Goal: Task Accomplishment & Management: Complete application form

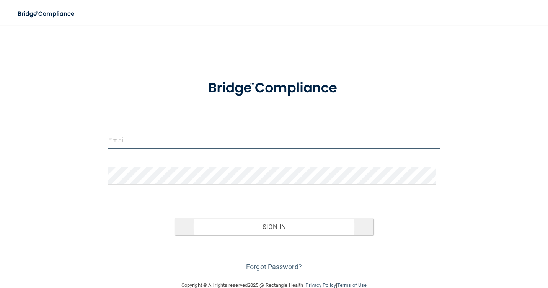
type input "[EMAIL_ADDRESS][DOMAIN_NAME]"
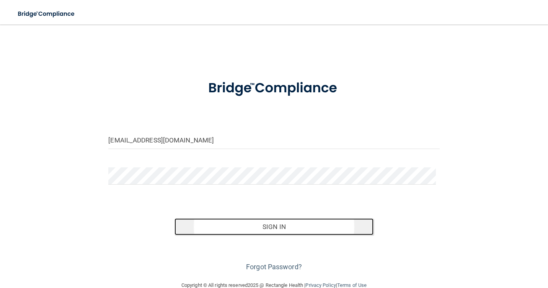
click at [297, 229] on button "Sign In" at bounding box center [273, 226] width 198 height 17
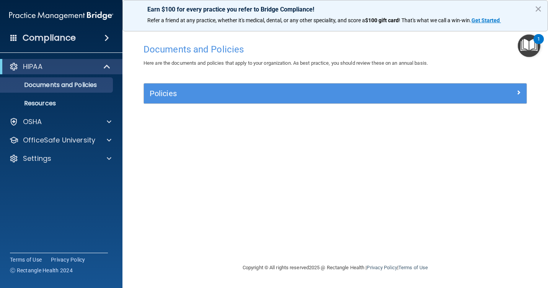
click at [537, 40] on div "1" at bounding box center [538, 39] width 10 height 10
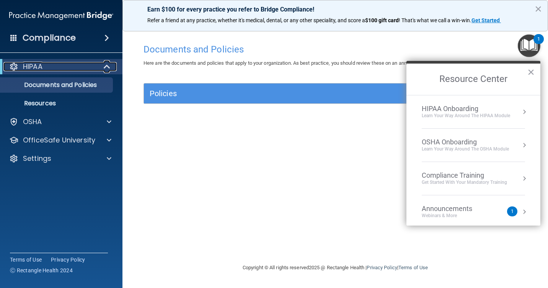
click at [33, 68] on p "HIPAA" at bounding box center [33, 66] width 20 height 9
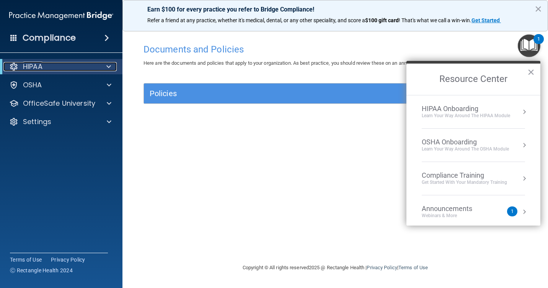
click at [105, 67] on div at bounding box center [107, 66] width 19 height 9
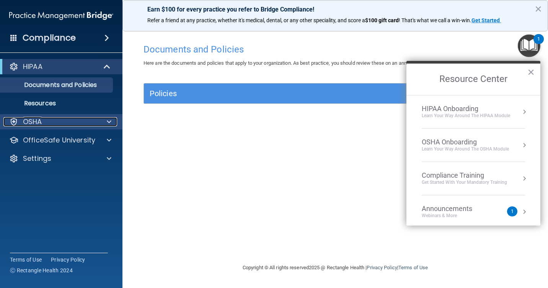
click at [109, 122] on span at bounding box center [109, 121] width 5 height 9
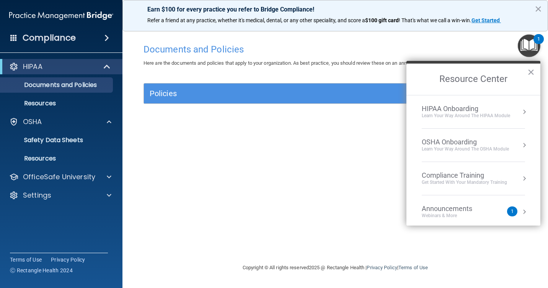
click at [264, 137] on div "Documents and Policies Here are the documents and policies that apply to your o…" at bounding box center [335, 151] width 395 height 223
click at [530, 70] on button "×" at bounding box center [530, 72] width 7 height 12
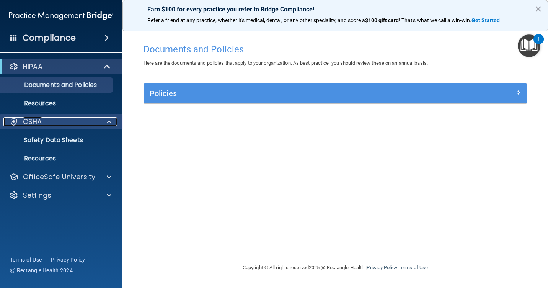
click at [49, 120] on div "OSHA" at bounding box center [50, 121] width 95 height 9
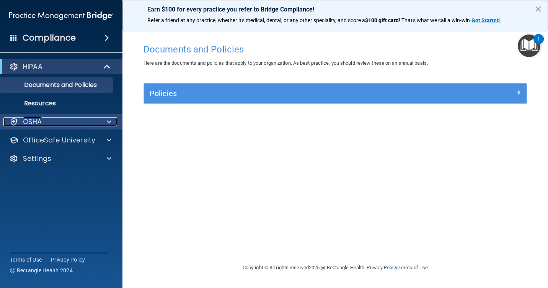
click at [112, 123] on div at bounding box center [107, 121] width 19 height 9
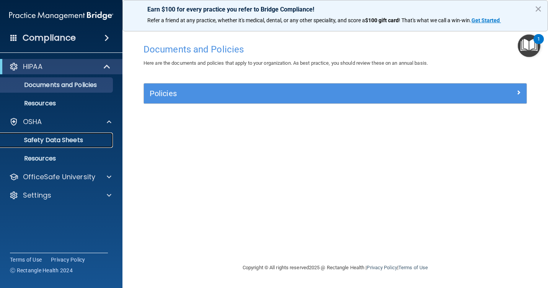
click at [73, 140] on p "Safety Data Sheets" at bounding box center [57, 140] width 104 height 8
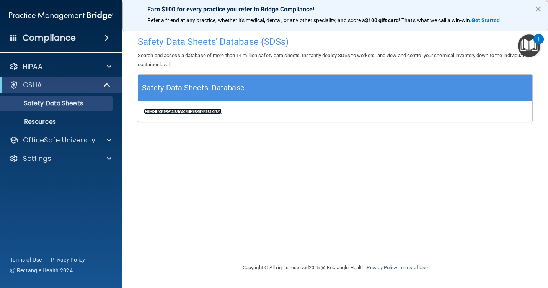
click at [198, 112] on b "Click to access your SDS database" at bounding box center [183, 111] width 78 height 6
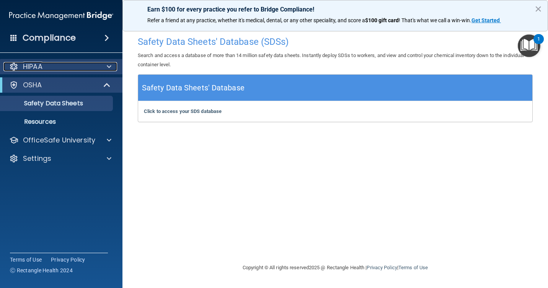
click at [104, 65] on div at bounding box center [107, 66] width 19 height 9
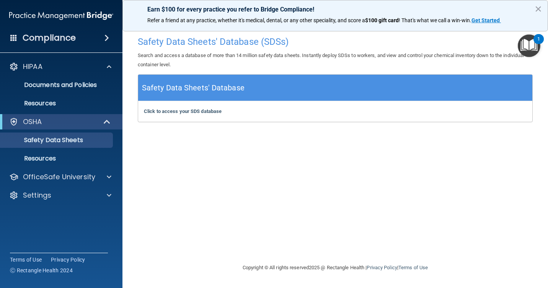
click at [109, 39] on span at bounding box center [106, 37] width 5 height 9
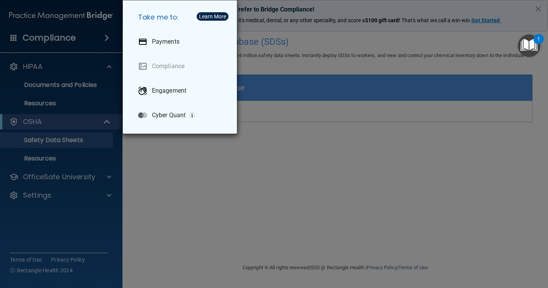
click at [168, 169] on div "Take me to: Payments Compliance Engagement Cyber Quant" at bounding box center [274, 144] width 548 height 288
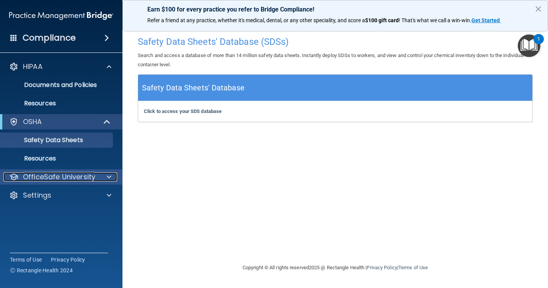
click at [112, 176] on div at bounding box center [107, 176] width 19 height 9
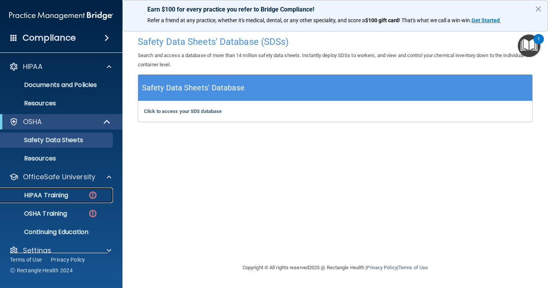
click at [50, 193] on p "HIPAA Training" at bounding box center [36, 195] width 63 height 8
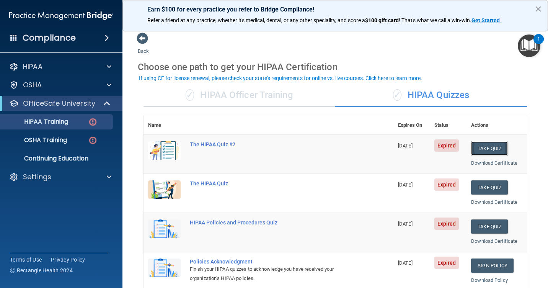
click at [479, 149] on button "Take Quiz" at bounding box center [489, 148] width 37 height 14
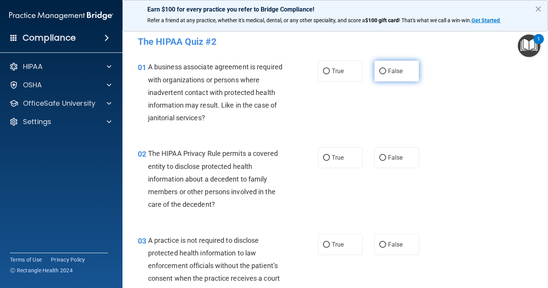
click at [379, 68] on input "False" at bounding box center [382, 71] width 7 height 6
radio input "true"
click at [323, 158] on input "True" at bounding box center [326, 158] width 7 height 6
radio input "true"
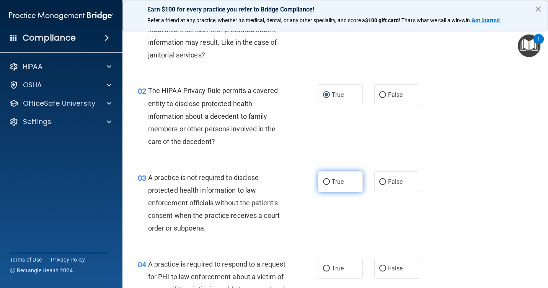
scroll to position [76, 0]
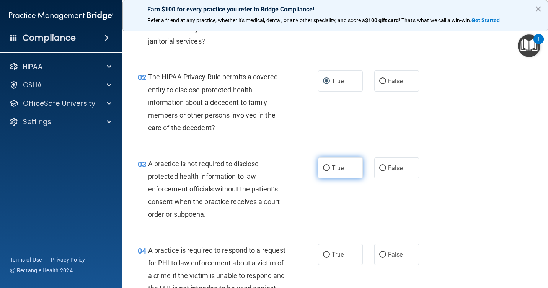
click at [325, 169] on input "True" at bounding box center [326, 168] width 7 height 6
radio input "true"
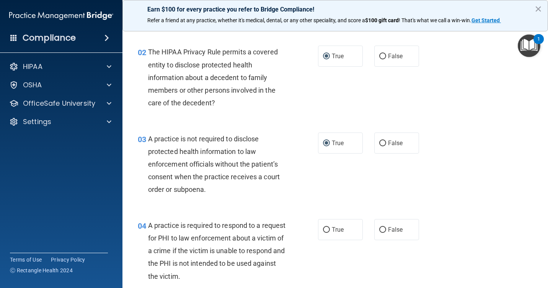
scroll to position [115, 0]
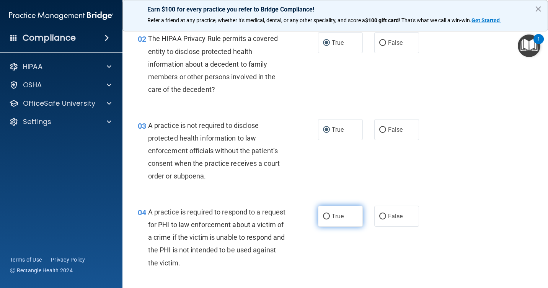
click at [324, 213] on input "True" at bounding box center [326, 216] width 7 height 6
radio input "true"
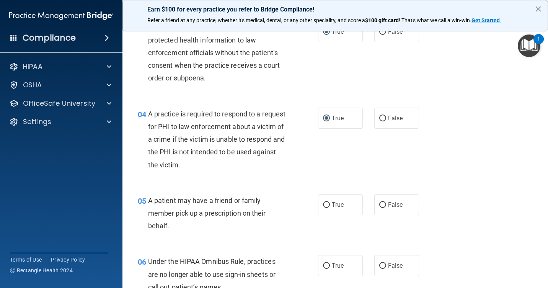
scroll to position [229, 0]
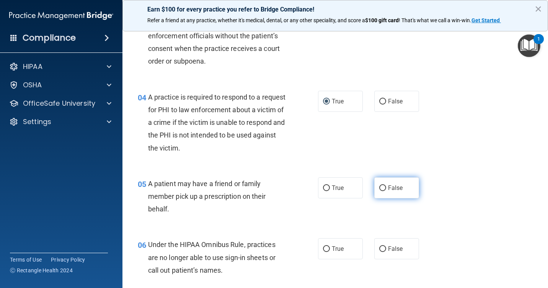
click at [379, 189] on input "False" at bounding box center [382, 188] width 7 height 6
radio input "true"
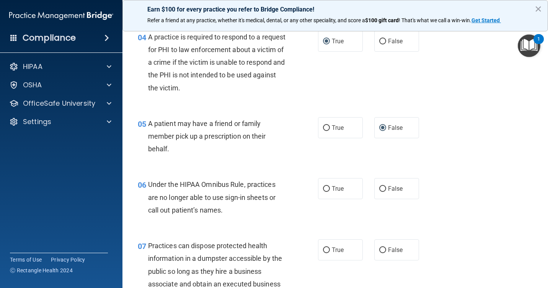
scroll to position [306, 0]
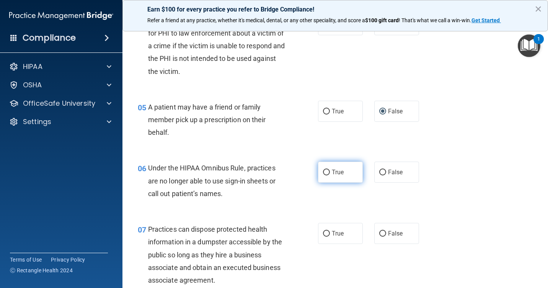
click at [323, 172] on input "True" at bounding box center [326, 172] width 7 height 6
radio input "true"
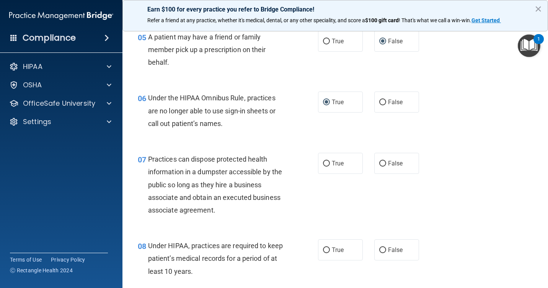
scroll to position [382, 0]
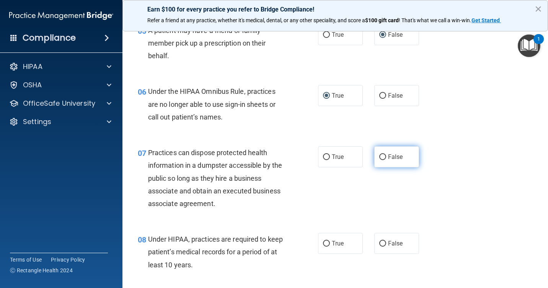
click at [379, 156] on input "False" at bounding box center [382, 157] width 7 height 6
radio input "true"
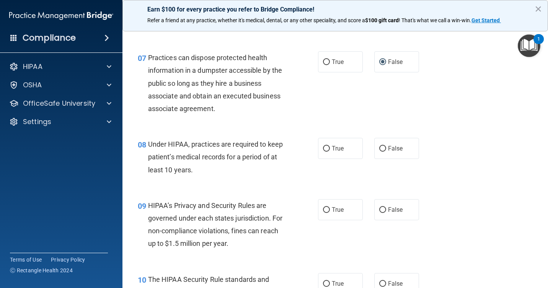
scroll to position [459, 0]
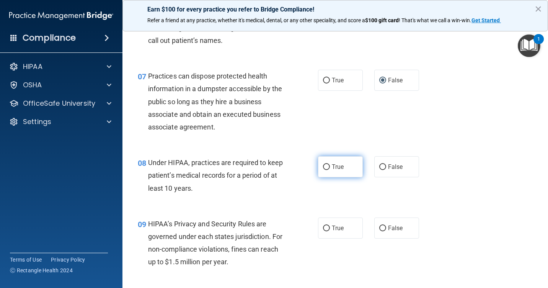
click at [323, 167] on input "True" at bounding box center [326, 167] width 7 height 6
radio input "true"
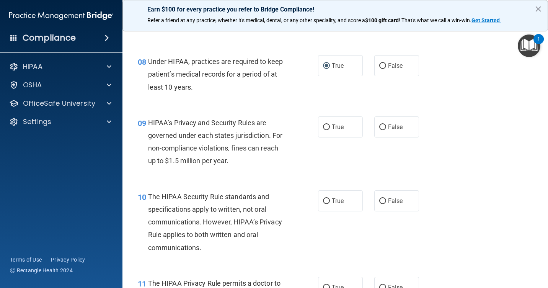
scroll to position [574, 0]
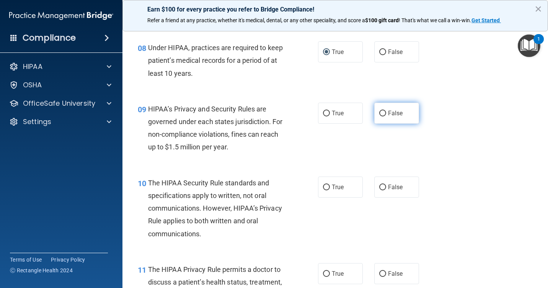
click at [380, 112] on input "False" at bounding box center [382, 114] width 7 height 6
radio input "true"
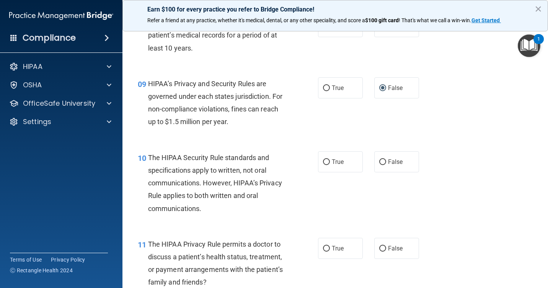
scroll to position [650, 0]
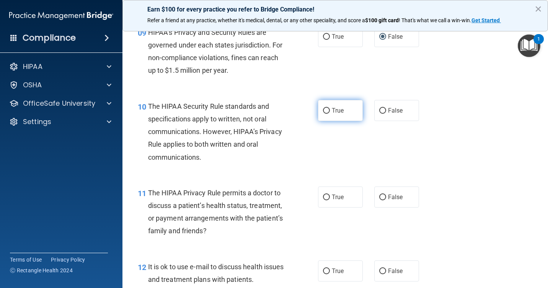
click at [318, 109] on label "True" at bounding box center [340, 110] width 45 height 21
click at [323, 109] on input "True" at bounding box center [326, 111] width 7 height 6
radio input "true"
click at [379, 197] on input "False" at bounding box center [382, 197] width 7 height 6
radio input "true"
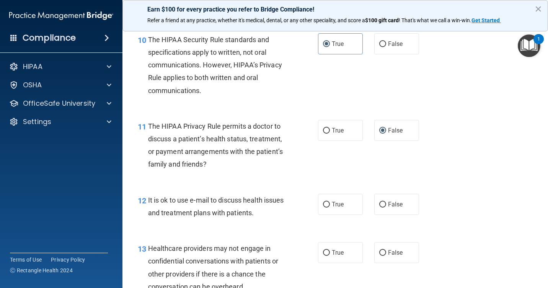
scroll to position [765, 0]
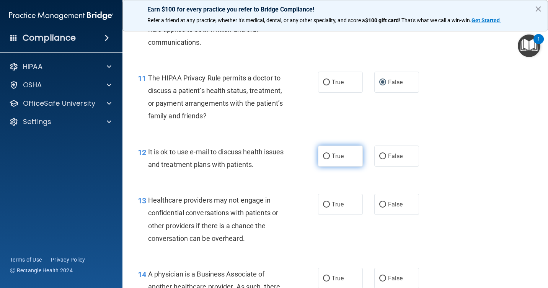
click at [323, 157] on input "True" at bounding box center [326, 156] width 7 height 6
radio input "true"
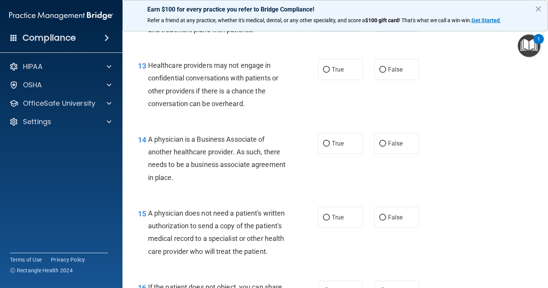
scroll to position [918, 0]
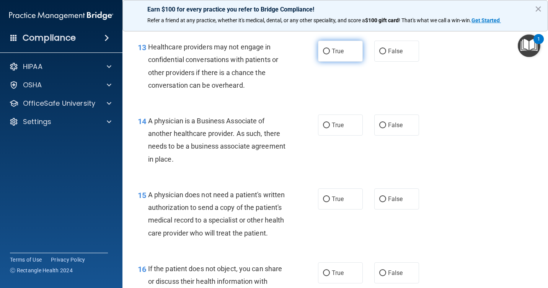
click at [323, 49] on input "True" at bounding box center [326, 52] width 7 height 6
radio input "true"
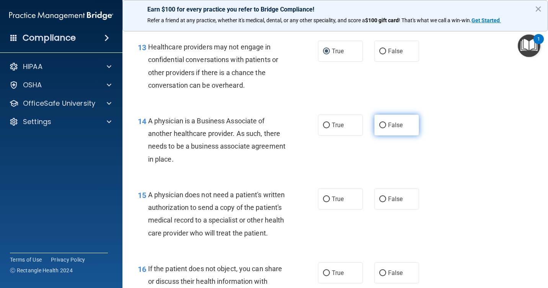
click at [379, 125] on input "False" at bounding box center [382, 125] width 7 height 6
radio input "true"
click at [379, 198] on input "False" at bounding box center [382, 199] width 7 height 6
radio input "true"
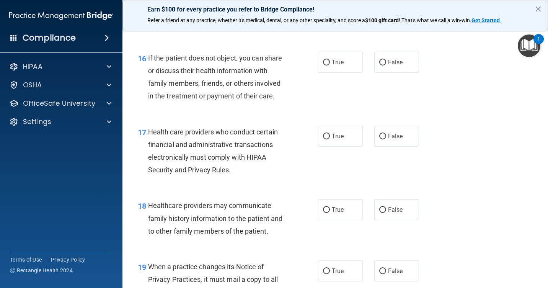
scroll to position [1147, 0]
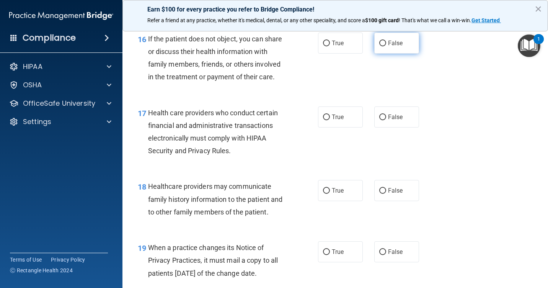
click at [379, 46] on input "False" at bounding box center [382, 44] width 7 height 6
radio input "true"
click at [323, 120] on input "True" at bounding box center [326, 117] width 7 height 6
radio input "true"
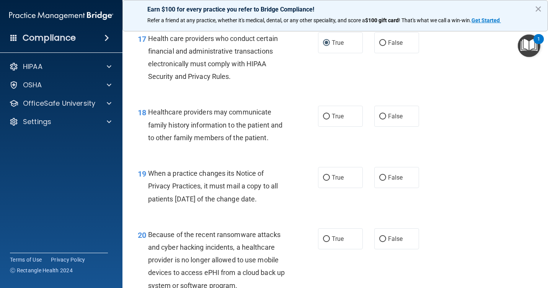
scroll to position [1224, 0]
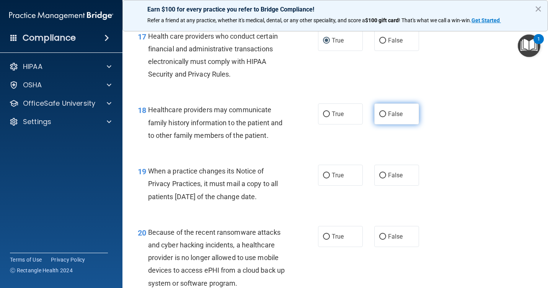
click at [379, 117] on input "False" at bounding box center [382, 114] width 7 height 6
radio input "true"
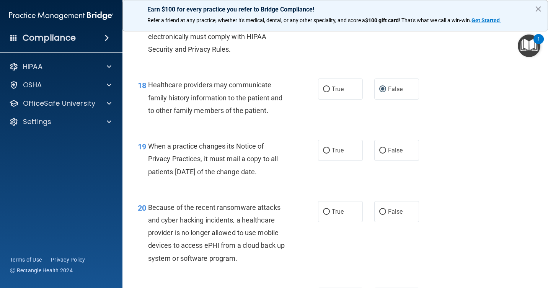
scroll to position [1262, 0]
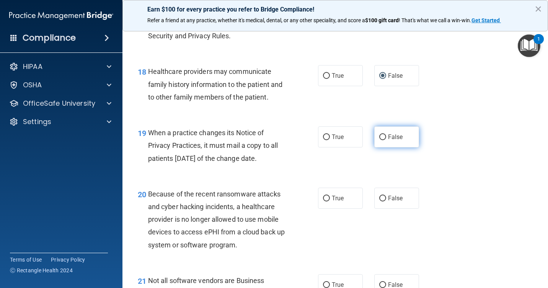
click at [384, 147] on label "False" at bounding box center [396, 136] width 45 height 21
click at [384, 140] on input "False" at bounding box center [382, 137] width 7 height 6
radio input "true"
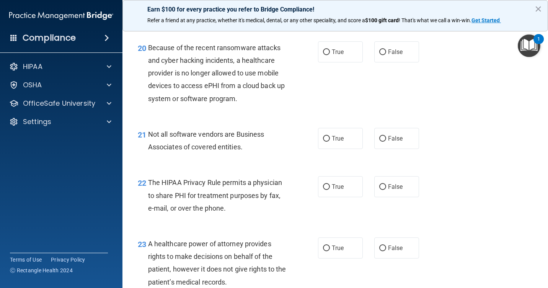
scroll to position [1415, 0]
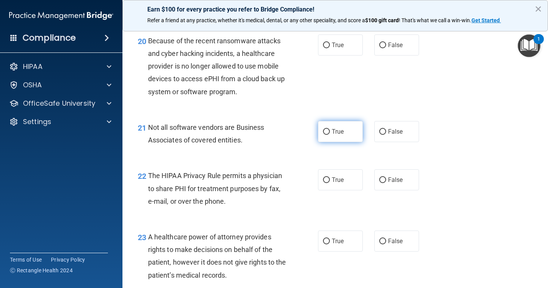
click at [332, 135] on span "True" at bounding box center [338, 131] width 12 height 7
click at [330, 135] on input "True" at bounding box center [326, 132] width 7 height 6
radio input "true"
click at [323, 183] on input "True" at bounding box center [326, 180] width 7 height 6
radio input "true"
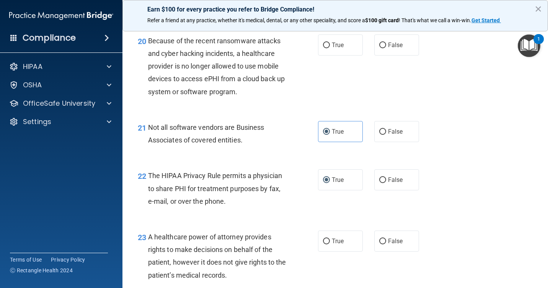
scroll to position [1377, 0]
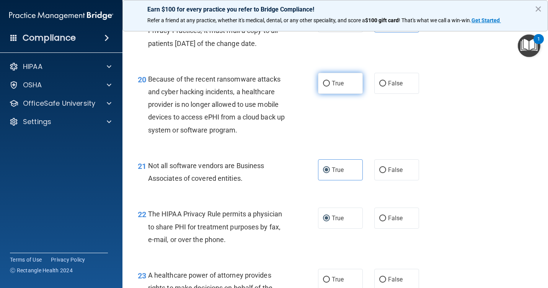
click at [324, 86] on input "True" at bounding box center [326, 84] width 7 height 6
radio input "true"
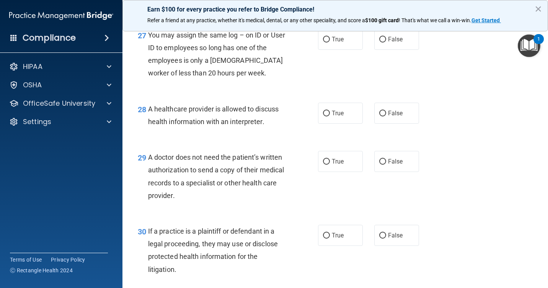
scroll to position [1950, 0]
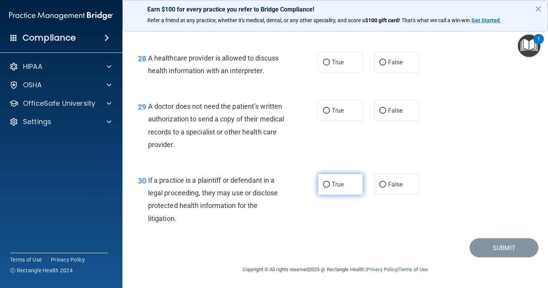
click at [325, 182] on input "True" at bounding box center [326, 185] width 7 height 6
radio input "true"
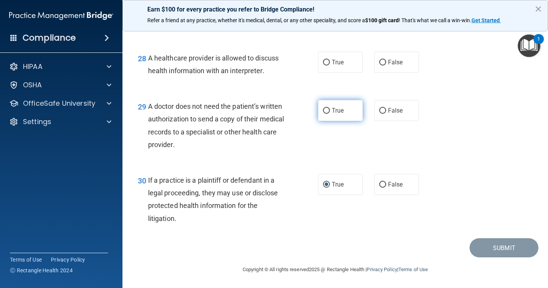
click at [320, 106] on label "True" at bounding box center [340, 110] width 45 height 21
click at [323, 108] on input "True" at bounding box center [326, 111] width 7 height 6
radio input "true"
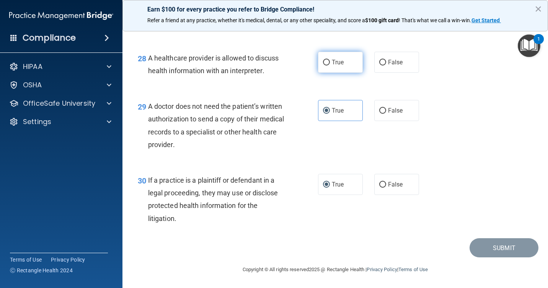
click at [323, 62] on input "True" at bounding box center [326, 63] width 7 height 6
radio input "true"
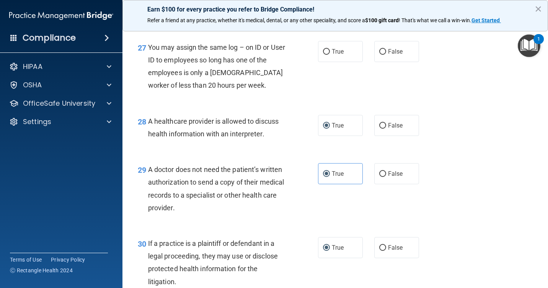
scroll to position [1835, 0]
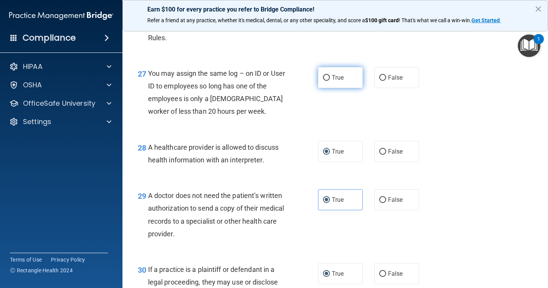
click at [321, 88] on label "True" at bounding box center [340, 77] width 45 height 21
click at [323, 81] on input "True" at bounding box center [326, 78] width 7 height 6
radio input "true"
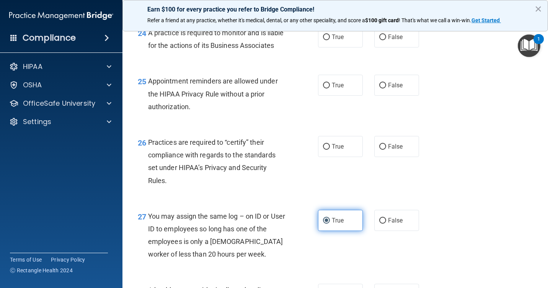
scroll to position [1682, 0]
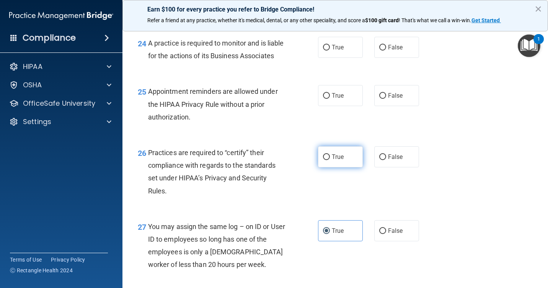
click at [323, 160] on input "True" at bounding box center [326, 157] width 7 height 6
radio input "true"
click at [323, 99] on input "True" at bounding box center [326, 96] width 7 height 6
radio input "true"
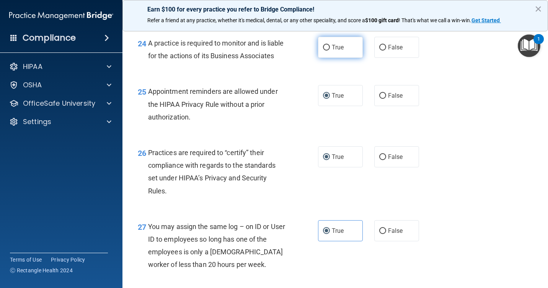
click at [324, 50] on input "True" at bounding box center [326, 48] width 7 height 6
radio input "true"
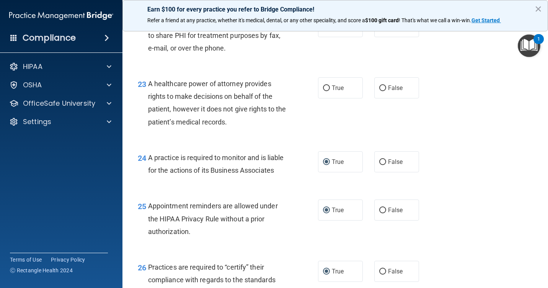
scroll to position [1568, 0]
click at [325, 91] on input "True" at bounding box center [326, 89] width 7 height 6
radio input "true"
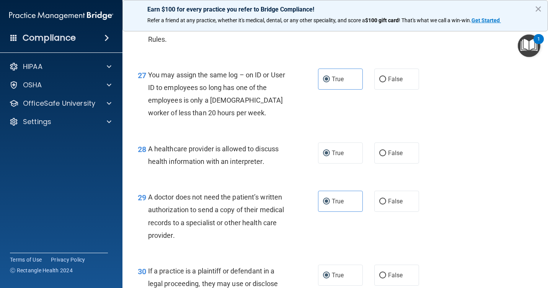
scroll to position [1950, 0]
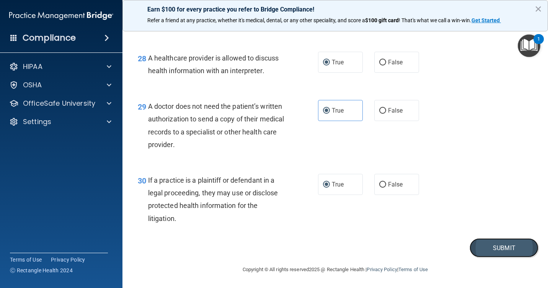
click at [489, 254] on button "Submit" at bounding box center [503, 248] width 69 height 20
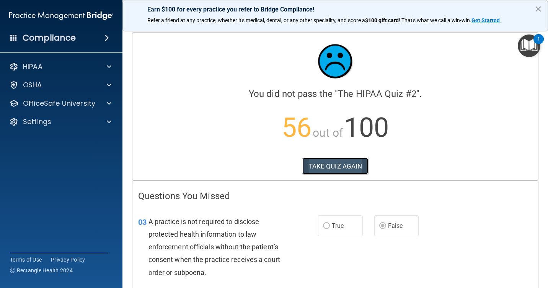
click at [328, 165] on button "TAKE QUIZ AGAIN" at bounding box center [335, 166] width 66 height 17
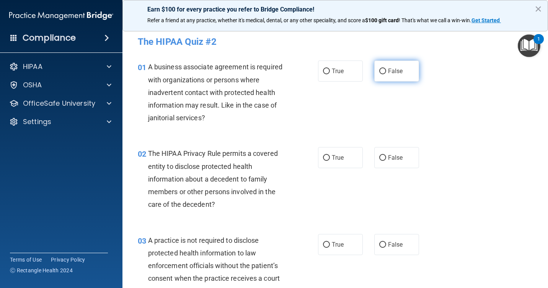
click at [380, 70] on input "False" at bounding box center [382, 71] width 7 height 6
radio input "true"
click at [324, 159] on input "True" at bounding box center [326, 158] width 7 height 6
radio input "true"
click at [383, 244] on label "False" at bounding box center [396, 244] width 45 height 21
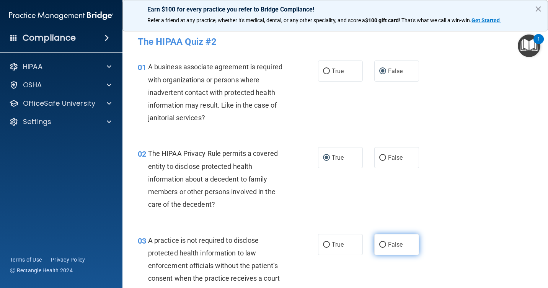
click at [383, 244] on input "False" at bounding box center [382, 245] width 7 height 6
radio input "true"
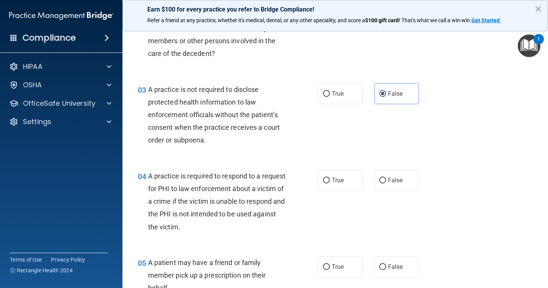
scroll to position [153, 0]
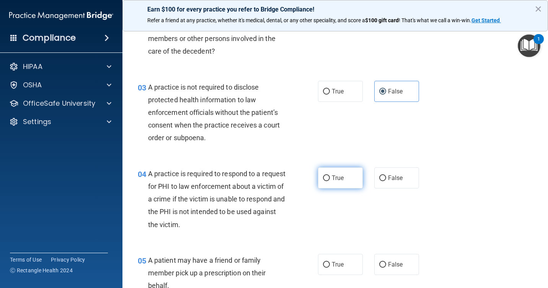
click at [323, 177] on input "True" at bounding box center [326, 178] width 7 height 6
radio input "true"
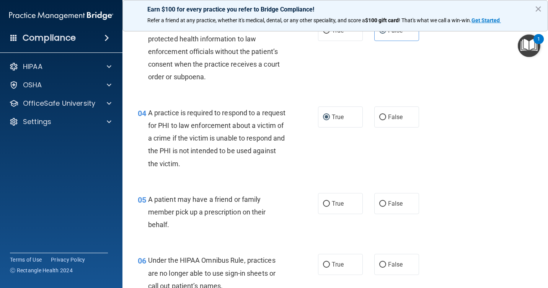
scroll to position [229, 0]
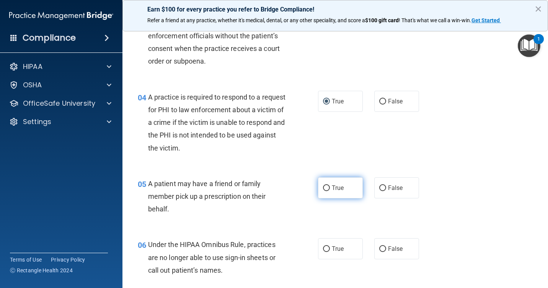
click at [326, 189] on input "True" at bounding box center [326, 188] width 7 height 6
radio input "true"
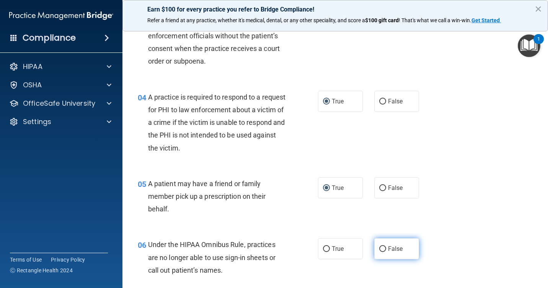
click at [379, 249] on input "False" at bounding box center [382, 249] width 7 height 6
radio input "true"
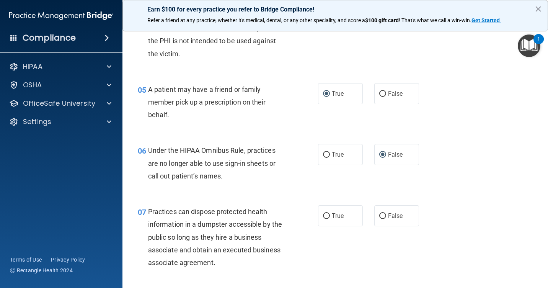
scroll to position [344, 0]
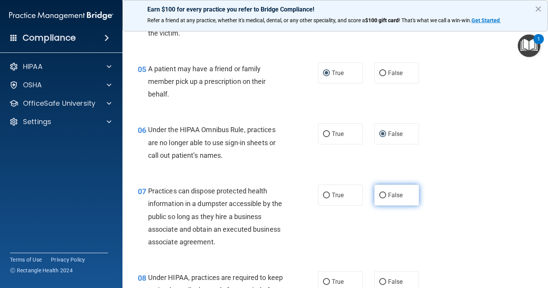
click at [380, 193] on input "False" at bounding box center [382, 195] width 7 height 6
radio input "true"
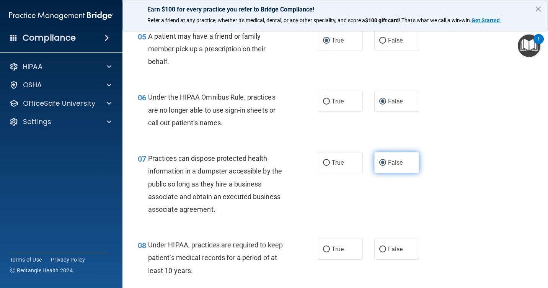
scroll to position [459, 0]
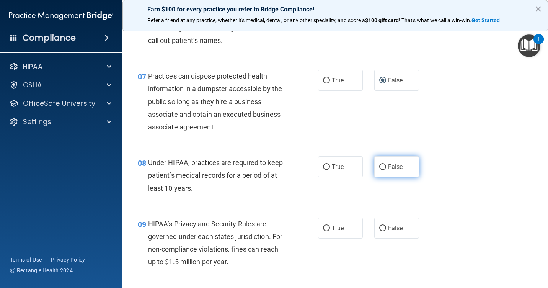
click at [380, 165] on input "False" at bounding box center [382, 167] width 7 height 6
radio input "true"
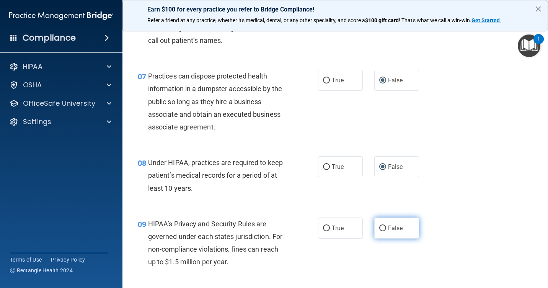
click at [382, 229] on input "False" at bounding box center [382, 228] width 7 height 6
radio input "true"
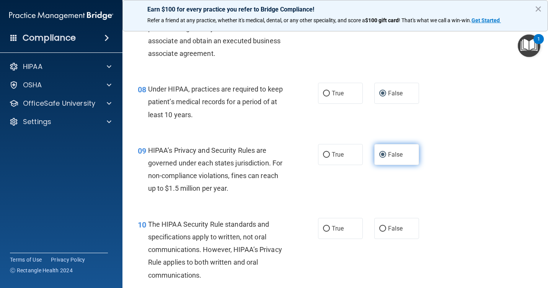
scroll to position [535, 0]
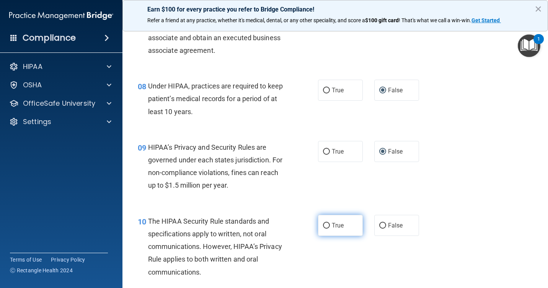
click at [324, 223] on input "True" at bounding box center [326, 226] width 7 height 6
radio input "true"
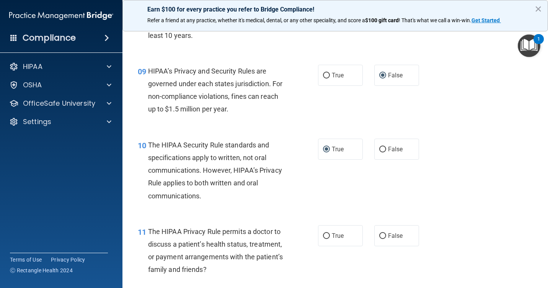
scroll to position [612, 0]
click at [327, 233] on input "True" at bounding box center [326, 236] width 7 height 6
radio input "true"
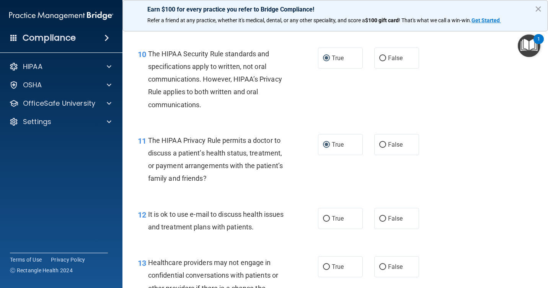
scroll to position [727, 0]
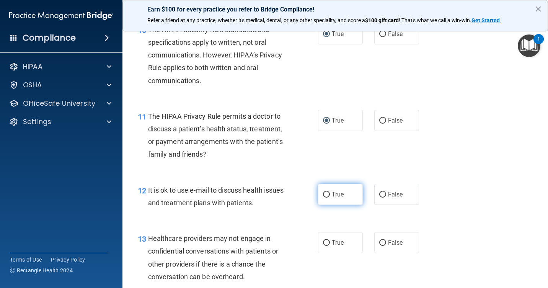
click at [323, 192] on input "True" at bounding box center [326, 195] width 7 height 6
radio input "true"
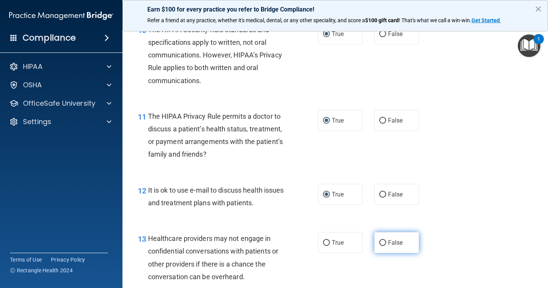
click at [382, 244] on input "False" at bounding box center [382, 243] width 7 height 6
radio input "true"
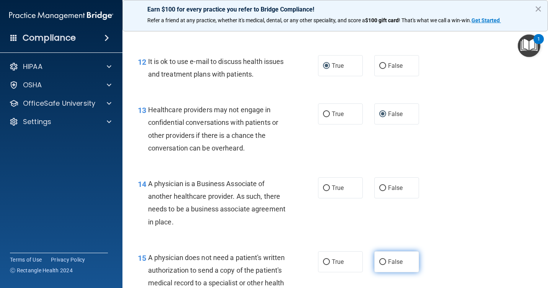
scroll to position [880, 0]
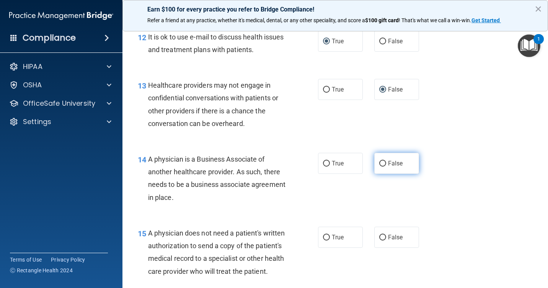
click at [374, 163] on label "False" at bounding box center [396, 163] width 45 height 21
click at [379, 163] on input "False" at bounding box center [382, 164] width 7 height 6
radio input "true"
click at [326, 236] on input "True" at bounding box center [326, 237] width 7 height 6
radio input "true"
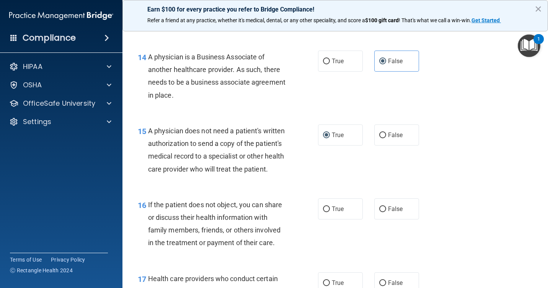
scroll to position [994, 0]
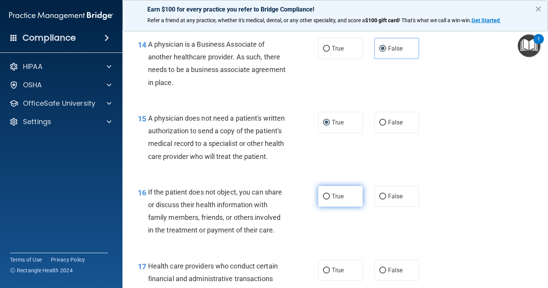
click at [333, 200] on span "True" at bounding box center [338, 195] width 12 height 7
click at [330, 199] on input "True" at bounding box center [326, 197] width 7 height 6
radio input "true"
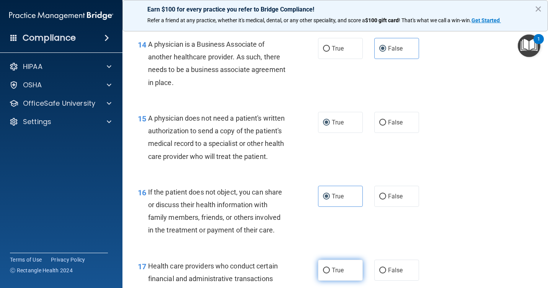
click at [325, 273] on input "True" at bounding box center [326, 270] width 7 height 6
radio input "true"
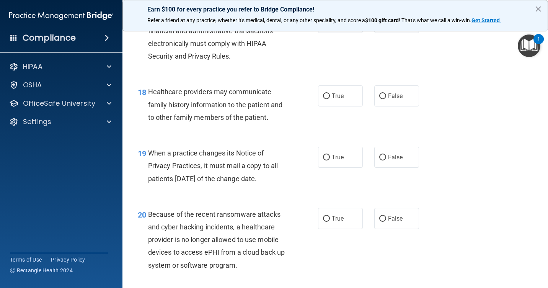
scroll to position [1262, 0]
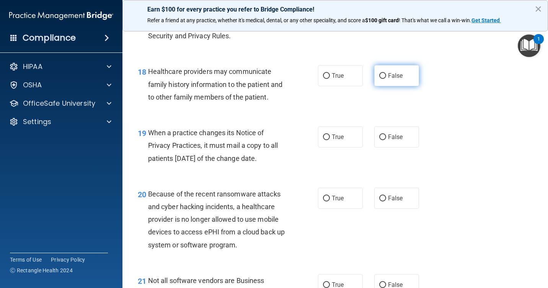
click at [394, 79] on span "False" at bounding box center [395, 75] width 15 height 7
click at [386, 79] on input "False" at bounding box center [382, 76] width 7 height 6
radio input "true"
click at [388, 140] on span "False" at bounding box center [395, 136] width 15 height 7
click at [386, 140] on input "False" at bounding box center [382, 137] width 7 height 6
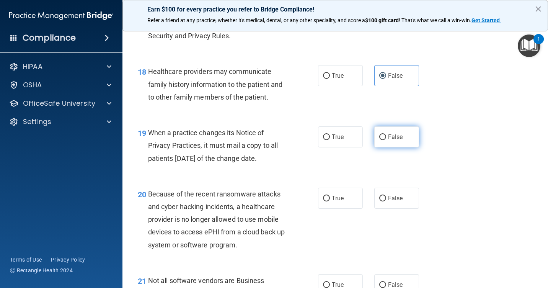
radio input "true"
click at [382, 201] on input "False" at bounding box center [382, 198] width 7 height 6
radio input "true"
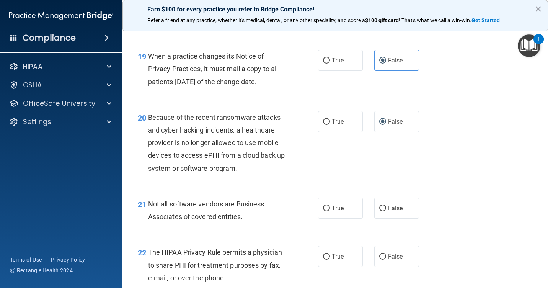
scroll to position [1377, 0]
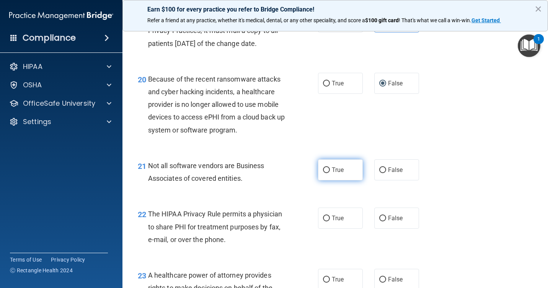
click at [332, 173] on span "True" at bounding box center [338, 169] width 12 height 7
click at [330, 173] on input "True" at bounding box center [326, 170] width 7 height 6
radio input "true"
click at [323, 221] on input "True" at bounding box center [326, 218] width 7 height 6
radio input "true"
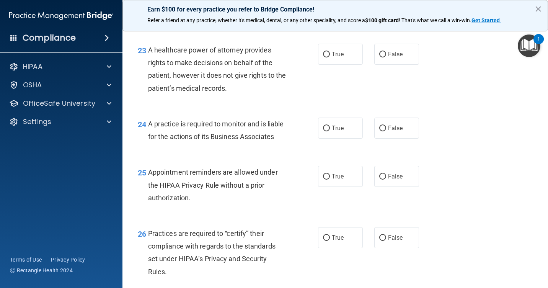
scroll to position [1606, 0]
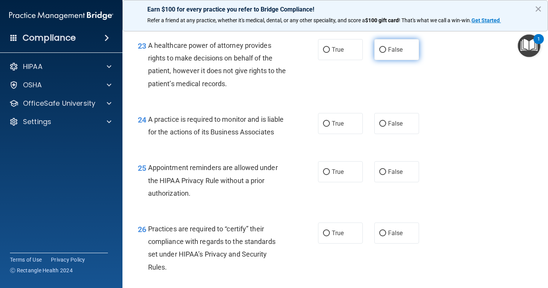
click at [384, 59] on label "False" at bounding box center [396, 49] width 45 height 21
click at [384, 53] on input "False" at bounding box center [382, 50] width 7 height 6
radio input "true"
click at [379, 127] on input "False" at bounding box center [382, 124] width 7 height 6
radio input "true"
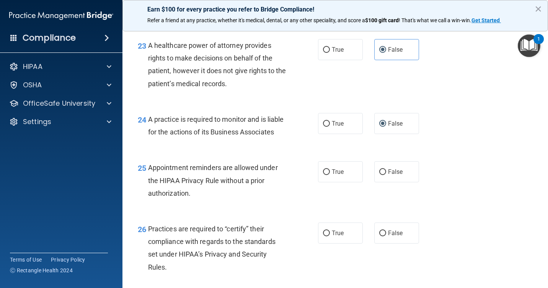
drag, startPoint x: 378, startPoint y: 198, endPoint x: 381, endPoint y: 212, distance: 14.0
click at [379, 175] on input "False" at bounding box center [382, 172] width 7 height 6
radio input "true"
click at [388, 236] on span "False" at bounding box center [395, 232] width 15 height 7
click at [385, 236] on input "False" at bounding box center [382, 233] width 7 height 6
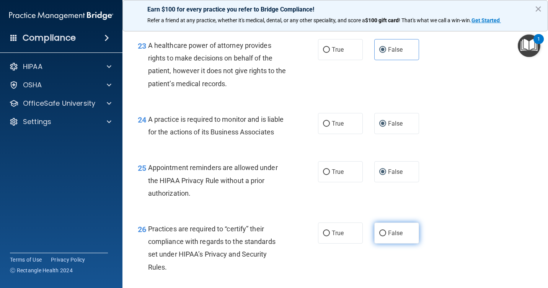
radio input "true"
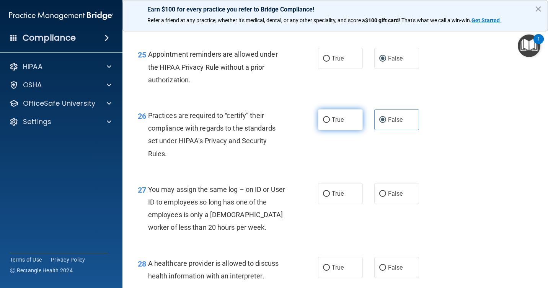
scroll to position [1721, 0]
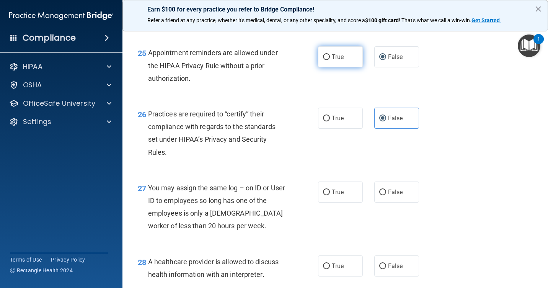
click at [324, 60] on input "True" at bounding box center [326, 57] width 7 height 6
radio input "true"
radio input "false"
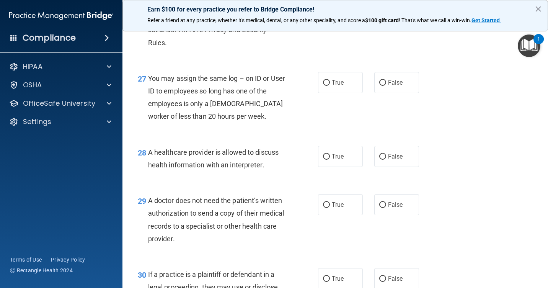
scroll to position [1836, 0]
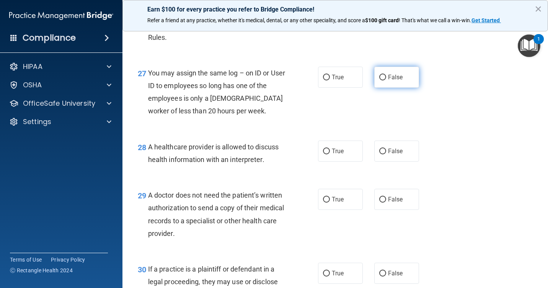
click at [382, 80] on input "False" at bounding box center [382, 78] width 7 height 6
radio input "true"
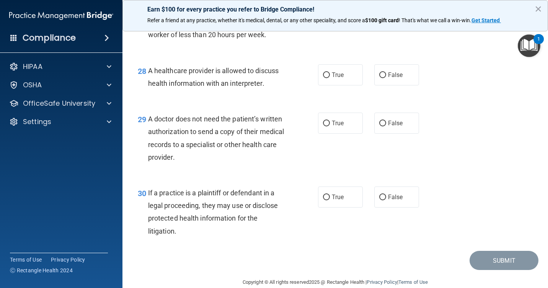
scroll to position [1912, 0]
click at [380, 78] on input "False" at bounding box center [382, 75] width 7 height 6
radio input "true"
click at [379, 126] on input "False" at bounding box center [382, 123] width 7 height 6
radio input "true"
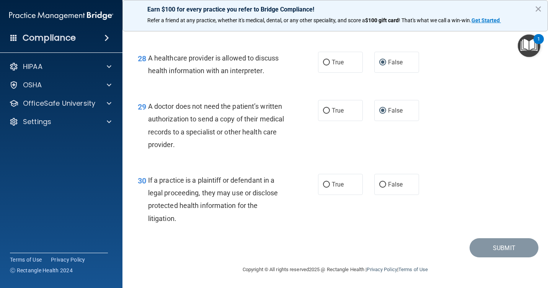
scroll to position [1950, 0]
click at [379, 183] on input "False" at bounding box center [382, 185] width 7 height 6
radio input "true"
click at [497, 249] on button "Submit" at bounding box center [503, 248] width 69 height 20
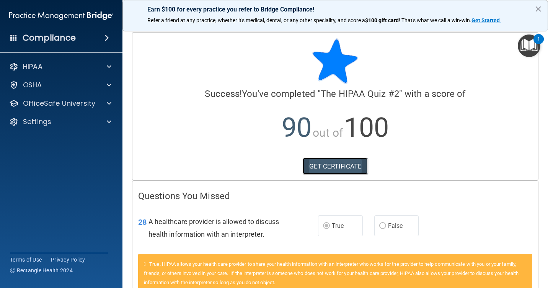
click at [340, 166] on link "GET CERTIFICATE" at bounding box center [334, 166] width 65 height 17
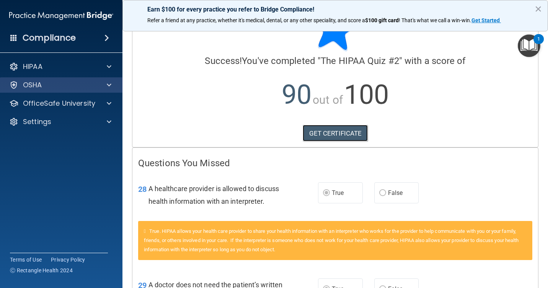
scroll to position [76, 0]
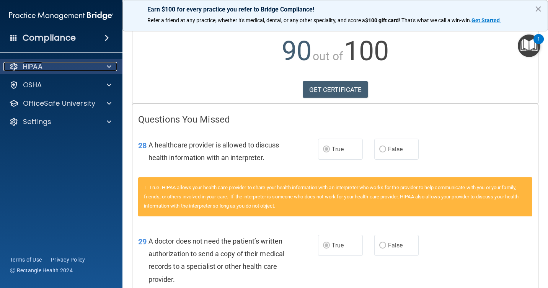
click at [109, 66] on span at bounding box center [109, 66] width 5 height 9
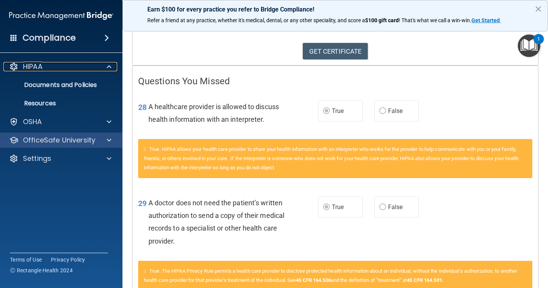
scroll to position [0, 0]
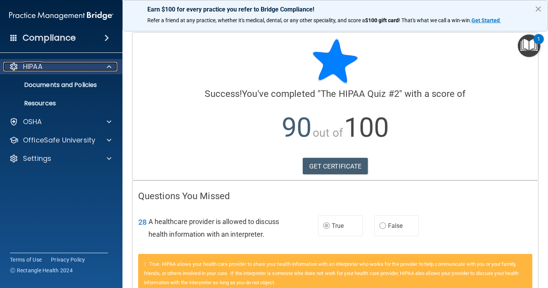
click at [36, 67] on p "HIPAA" at bounding box center [33, 66] width 20 height 9
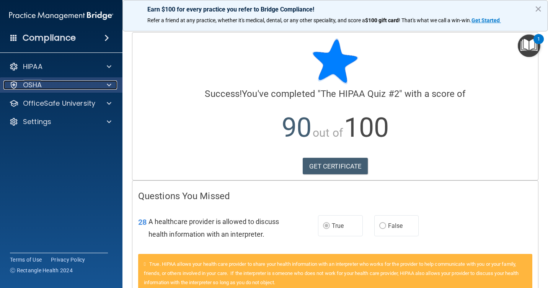
click at [113, 84] on div at bounding box center [107, 84] width 19 height 9
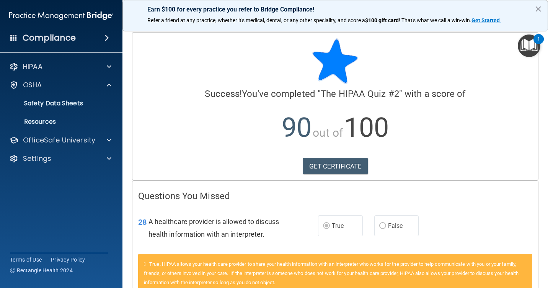
click at [104, 37] on span at bounding box center [106, 37] width 5 height 9
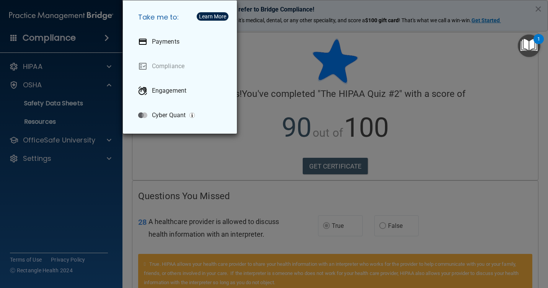
click at [52, 55] on div "Take me to: Payments Compliance Engagement Cyber Quant" at bounding box center [274, 144] width 548 height 288
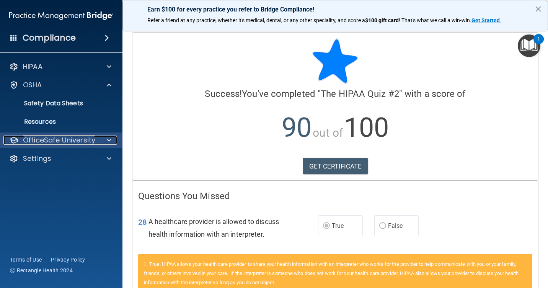
click at [103, 139] on div at bounding box center [107, 139] width 19 height 9
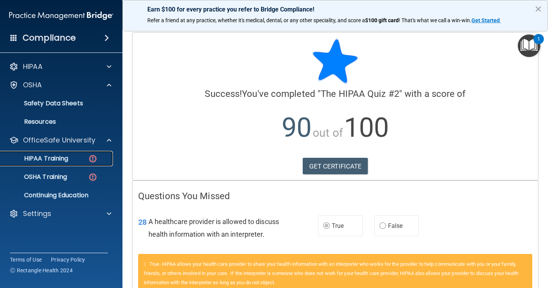
click at [85, 156] on div "HIPAA Training" at bounding box center [57, 158] width 104 height 8
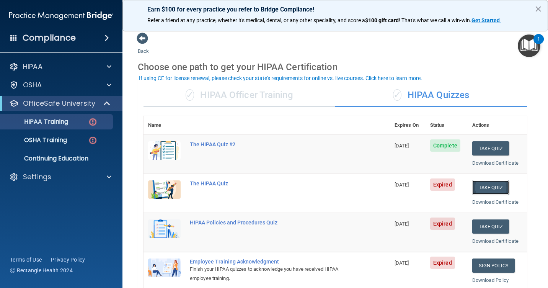
click at [486, 188] on button "Take Quiz" at bounding box center [490, 187] width 37 height 14
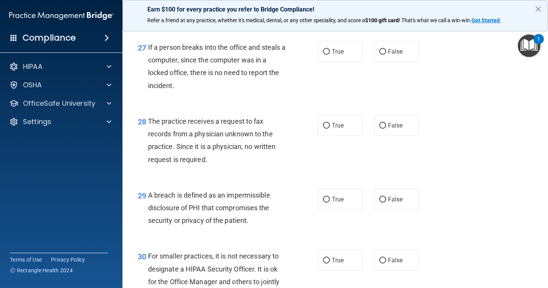
scroll to position [1975, 0]
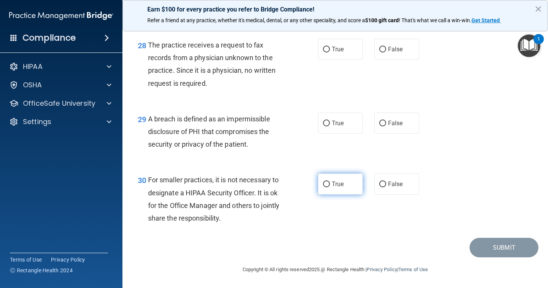
drag, startPoint x: 324, startPoint y: 184, endPoint x: 324, endPoint y: 175, distance: 8.8
click at [324, 184] on input "True" at bounding box center [326, 184] width 7 height 6
radio input "true"
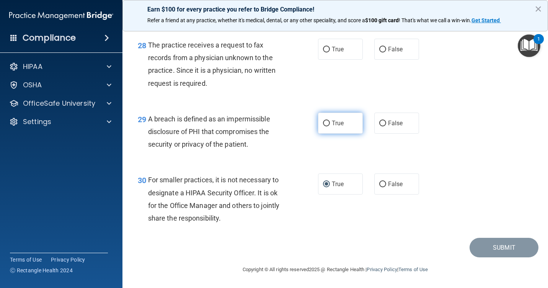
click at [325, 124] on input "True" at bounding box center [326, 123] width 7 height 6
radio input "true"
click at [325, 52] on input "True" at bounding box center [326, 50] width 7 height 6
radio input "true"
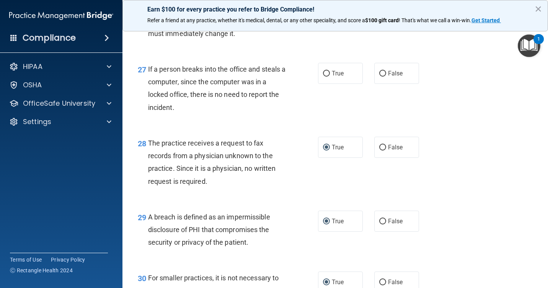
scroll to position [1822, 0]
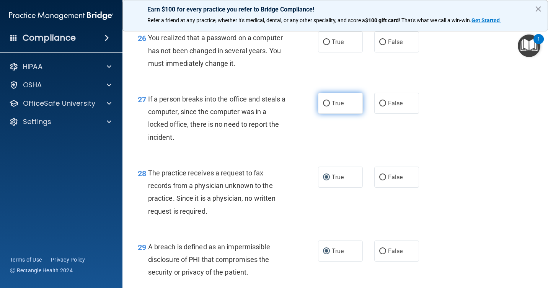
click at [321, 114] on label "True" at bounding box center [340, 103] width 45 height 21
click at [323, 106] on input "True" at bounding box center [326, 104] width 7 height 6
radio input "true"
click at [324, 45] on input "True" at bounding box center [326, 42] width 7 height 6
radio input "true"
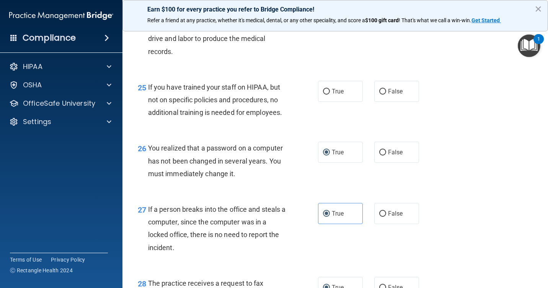
scroll to position [1707, 0]
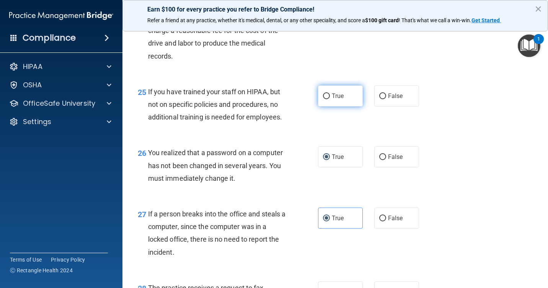
click at [323, 99] on input "True" at bounding box center [326, 96] width 7 height 6
radio input "true"
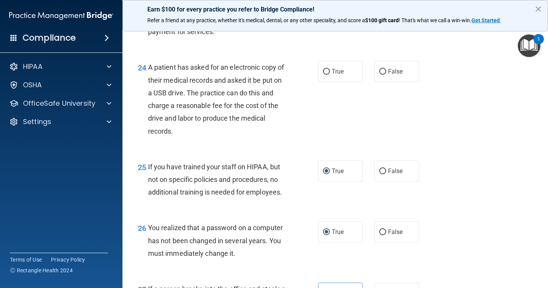
scroll to position [1593, 0]
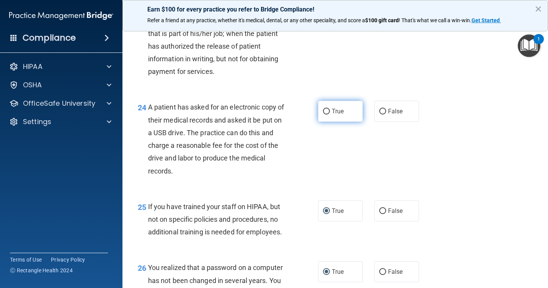
click at [323, 114] on input "True" at bounding box center [326, 112] width 7 height 6
radio input "true"
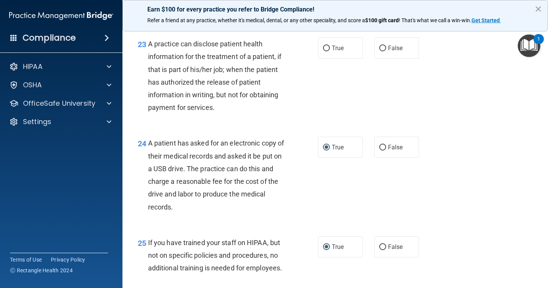
scroll to position [1440, 0]
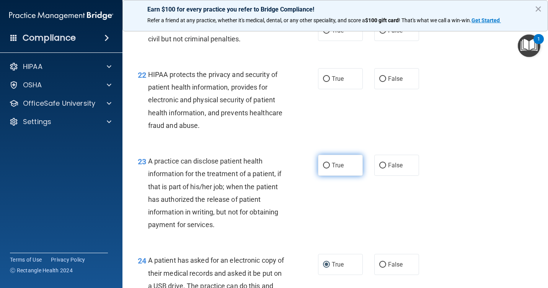
click at [325, 168] on input "True" at bounding box center [326, 166] width 7 height 6
radio input "true"
click at [323, 82] on input "True" at bounding box center [326, 79] width 7 height 6
radio input "true"
click at [322, 41] on label "True" at bounding box center [340, 30] width 45 height 21
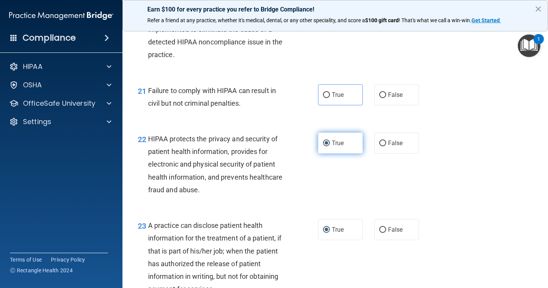
scroll to position [1325, 0]
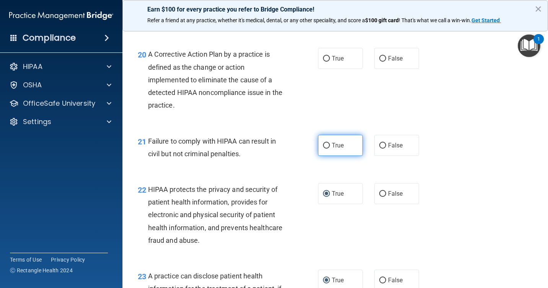
click at [324, 148] on input "True" at bounding box center [326, 146] width 7 height 6
radio input "true"
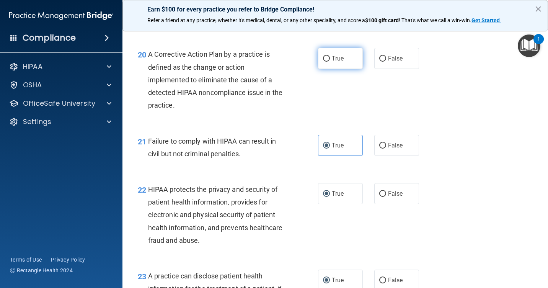
click at [323, 62] on input "True" at bounding box center [326, 59] width 7 height 6
radio input "true"
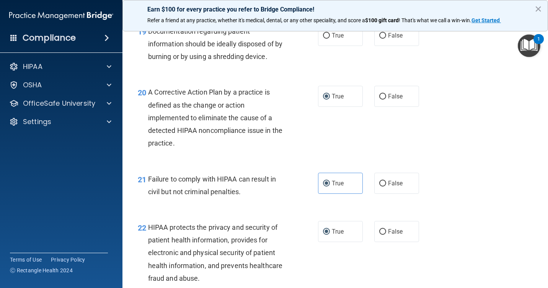
scroll to position [1210, 0]
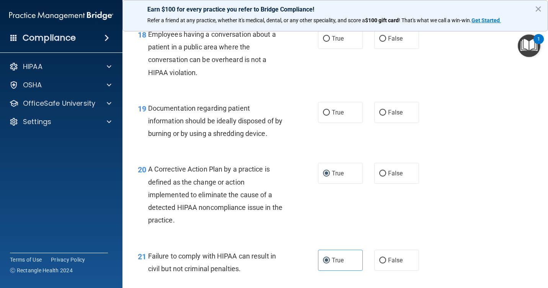
drag, startPoint x: 325, startPoint y: 135, endPoint x: 322, endPoint y: 126, distance: 9.5
click at [324, 115] on input "True" at bounding box center [326, 113] width 7 height 6
radio input "true"
click at [323, 42] on input "True" at bounding box center [326, 39] width 7 height 6
radio input "true"
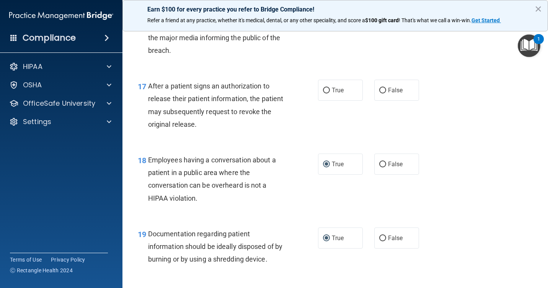
scroll to position [1057, 0]
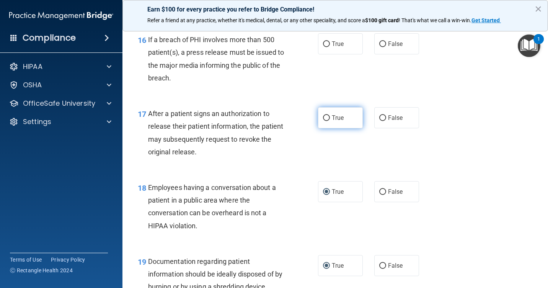
click at [325, 121] on input "True" at bounding box center [326, 118] width 7 height 6
radio input "true"
click at [325, 47] on input "True" at bounding box center [326, 44] width 7 height 6
radio input "true"
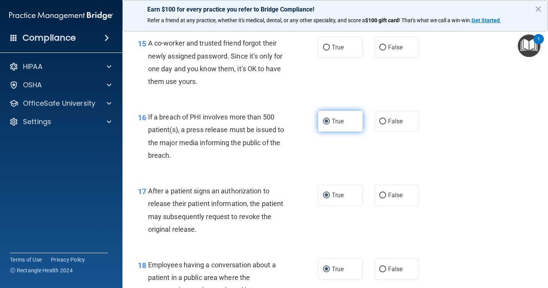
scroll to position [943, 0]
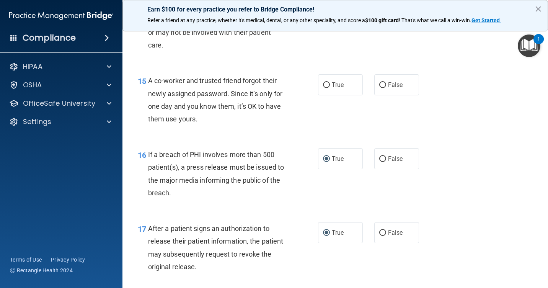
drag, startPoint x: 323, startPoint y: 111, endPoint x: 316, endPoint y: 87, distance: 25.0
click at [323, 88] on input "True" at bounding box center [326, 85] width 7 height 6
radio input "true"
click at [324, 14] on input "True" at bounding box center [326, 11] width 7 height 6
radio input "true"
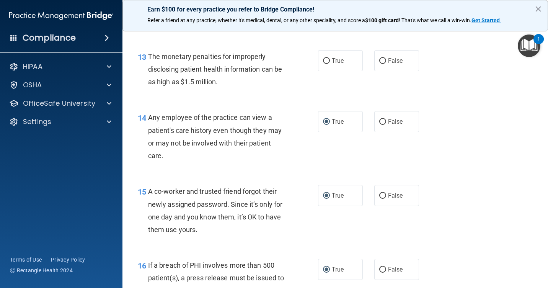
scroll to position [828, 0]
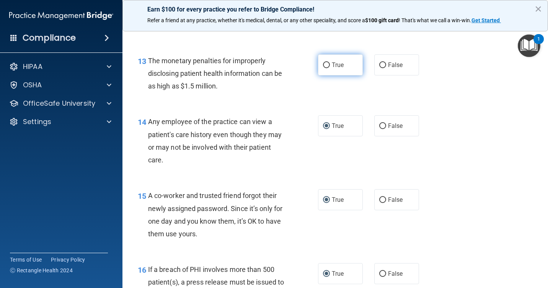
click at [324, 75] on label "True" at bounding box center [340, 64] width 45 height 21
click at [324, 68] on input "True" at bounding box center [326, 65] width 7 height 6
radio input "true"
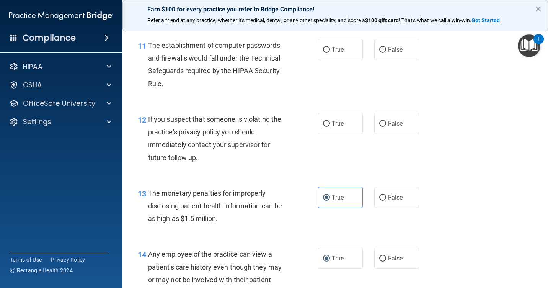
scroll to position [675, 0]
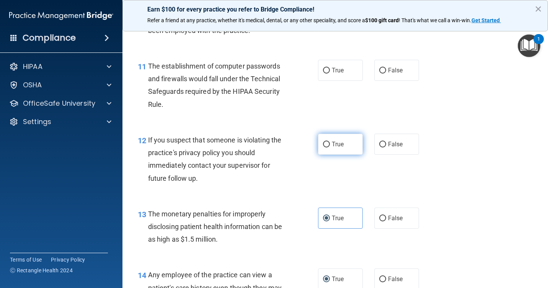
click at [323, 147] on input "True" at bounding box center [326, 144] width 7 height 6
radio input "true"
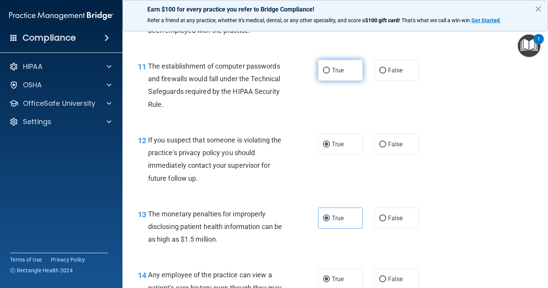
click at [323, 81] on label "True" at bounding box center [340, 70] width 45 height 21
click at [323, 73] on input "True" at bounding box center [326, 71] width 7 height 6
radio input "true"
click at [324, 12] on input "True" at bounding box center [326, 10] width 7 height 6
radio input "true"
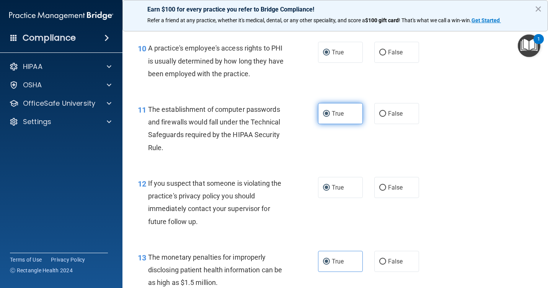
scroll to position [560, 0]
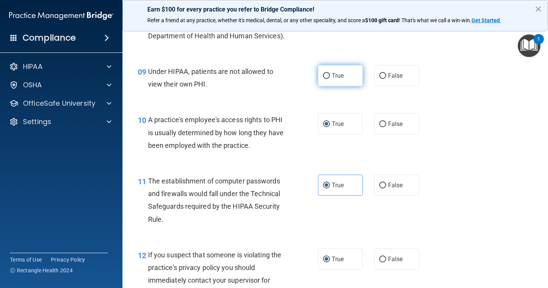
click at [324, 79] on input "True" at bounding box center [326, 76] width 7 height 6
radio input "true"
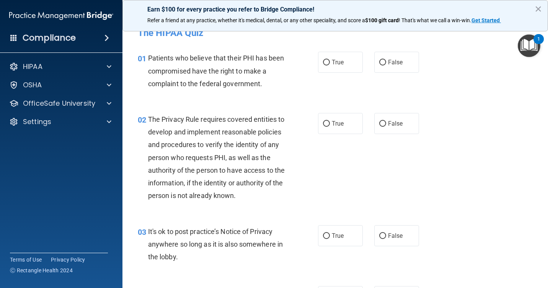
scroll to position [0, 0]
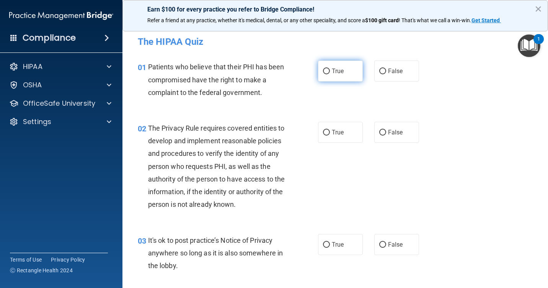
drag, startPoint x: 324, startPoint y: 69, endPoint x: 330, endPoint y: 79, distance: 11.9
click at [325, 73] on input "True" at bounding box center [326, 71] width 7 height 6
radio input "true"
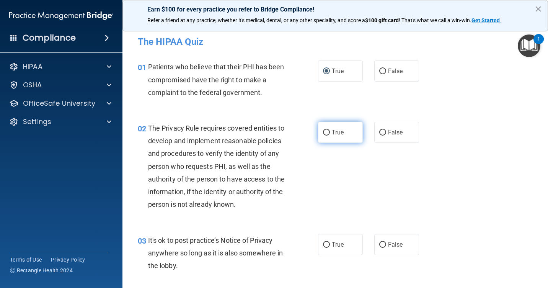
click at [323, 134] on input "True" at bounding box center [326, 133] width 7 height 6
radio input "true"
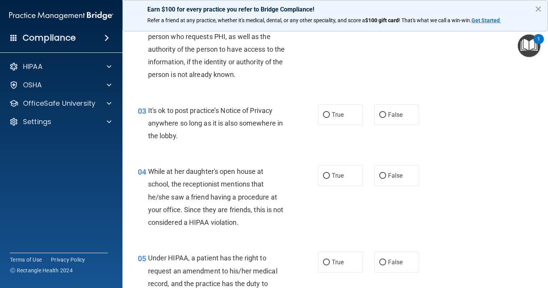
scroll to position [153, 0]
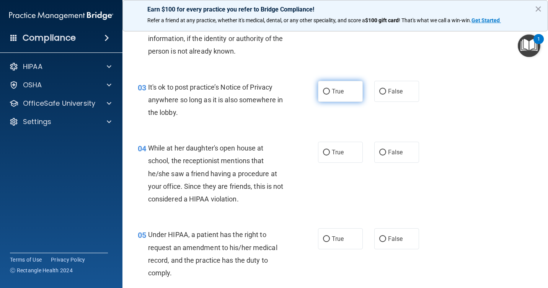
click at [323, 94] on input "True" at bounding box center [326, 92] width 7 height 6
radio input "true"
click at [323, 155] on input "True" at bounding box center [326, 153] width 7 height 6
radio input "true"
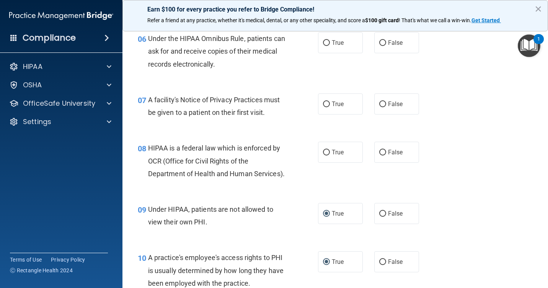
scroll to position [421, 0]
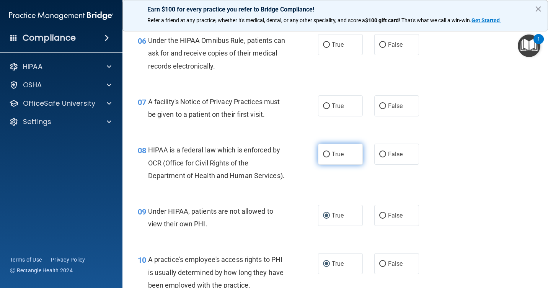
click at [327, 162] on label "True" at bounding box center [340, 153] width 45 height 21
click at [327, 157] on input "True" at bounding box center [326, 154] width 7 height 6
radio input "true"
click at [325, 109] on input "True" at bounding box center [326, 106] width 7 height 6
radio input "true"
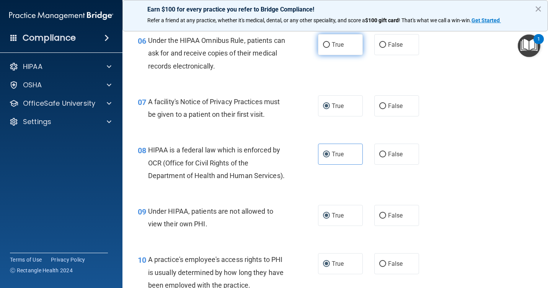
click at [325, 48] on input "True" at bounding box center [326, 45] width 7 height 6
radio input "true"
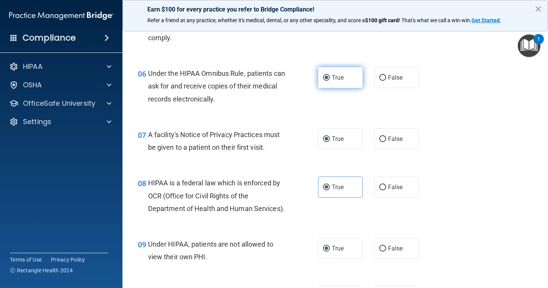
scroll to position [344, 0]
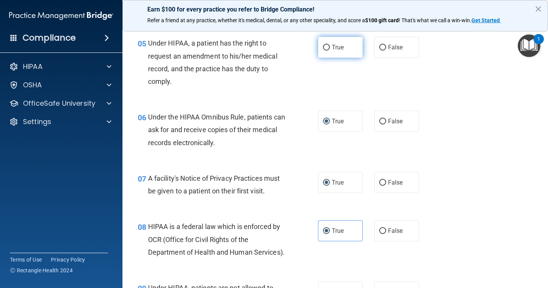
click at [326, 58] on label "True" at bounding box center [340, 47] width 45 height 21
click at [326, 50] on input "True" at bounding box center [326, 48] width 7 height 6
radio input "true"
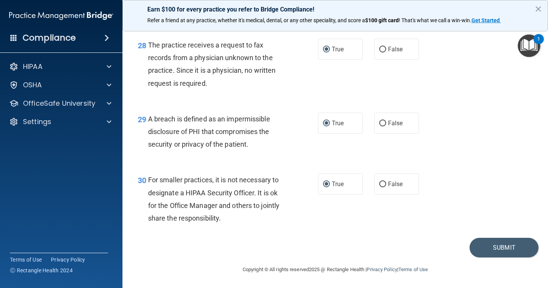
scroll to position [1975, 0]
click at [490, 251] on button "Submit" at bounding box center [503, 247] width 69 height 20
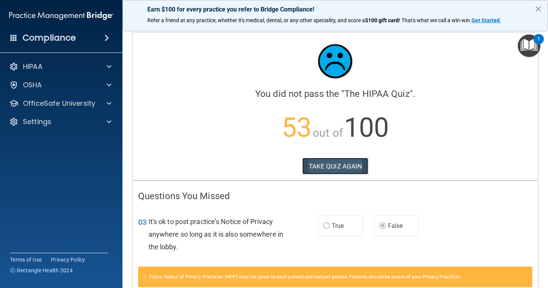
click at [338, 159] on button "TAKE QUIZ AGAIN" at bounding box center [335, 166] width 66 height 17
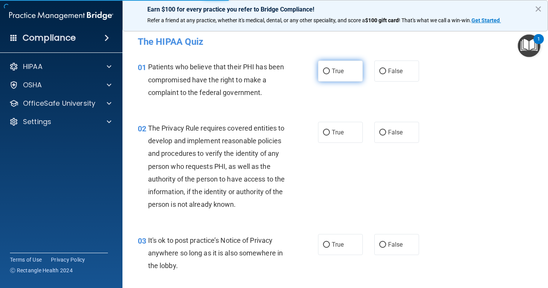
click at [325, 72] on input "True" at bounding box center [326, 71] width 7 height 6
radio input "true"
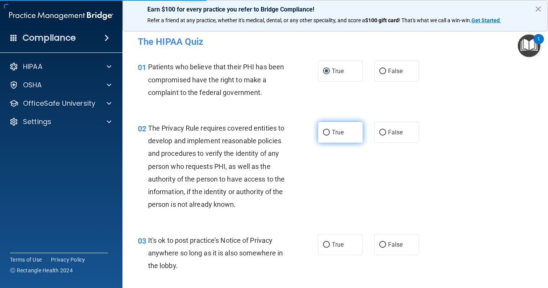
click at [323, 133] on input "True" at bounding box center [326, 133] width 7 height 6
radio input "true"
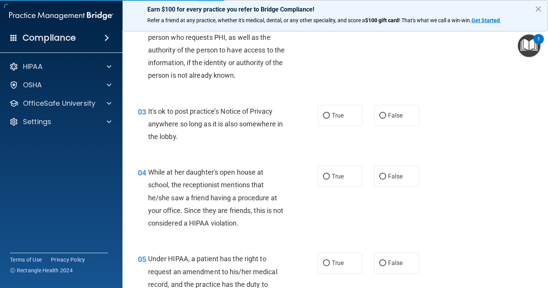
scroll to position [153, 0]
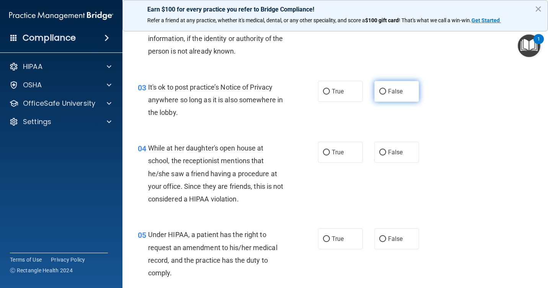
click at [380, 94] on input "False" at bounding box center [382, 92] width 7 height 6
radio input "true"
click at [379, 155] on input "False" at bounding box center [382, 153] width 7 height 6
radio input "true"
click at [379, 242] on input "False" at bounding box center [382, 239] width 7 height 6
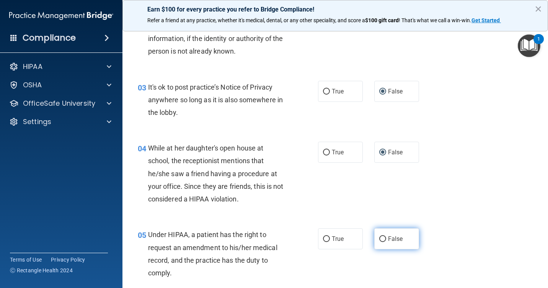
radio input "true"
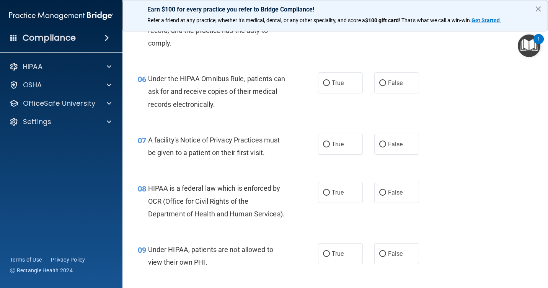
scroll to position [421, 0]
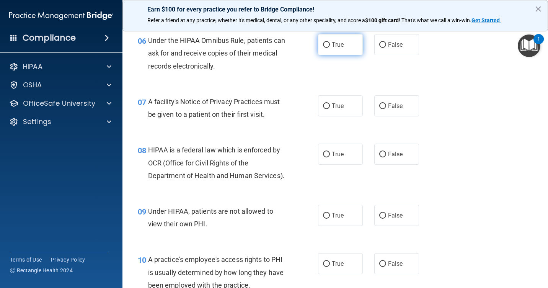
click at [324, 48] on input "True" at bounding box center [326, 45] width 7 height 6
radio input "true"
click at [326, 109] on input "True" at bounding box center [326, 106] width 7 height 6
radio input "true"
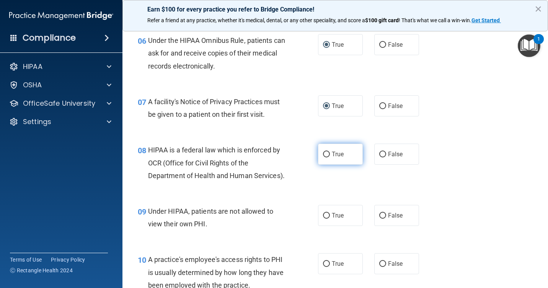
click at [323, 157] on input "True" at bounding box center [326, 154] width 7 height 6
radio input "true"
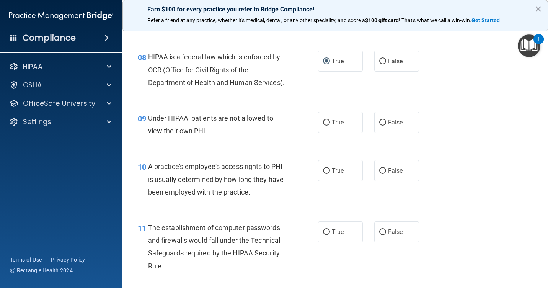
scroll to position [535, 0]
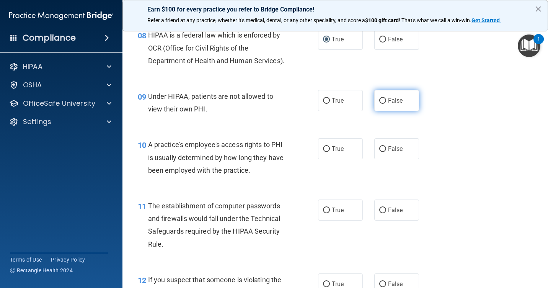
drag, startPoint x: 377, startPoint y: 125, endPoint x: 383, endPoint y: 136, distance: 13.0
click at [379, 104] on input "False" at bounding box center [382, 101] width 7 height 6
radio input "true"
click at [379, 152] on input "False" at bounding box center [382, 149] width 7 height 6
radio input "true"
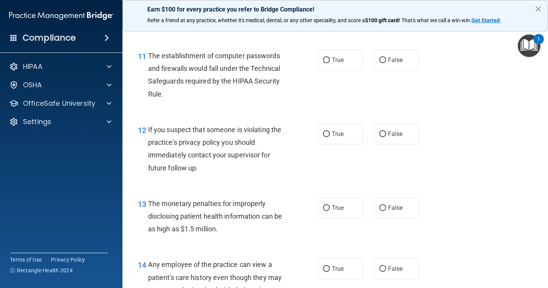
scroll to position [727, 0]
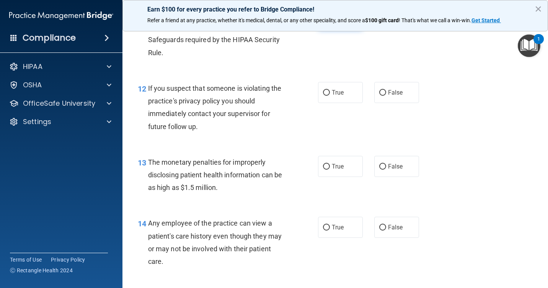
drag, startPoint x: 325, startPoint y: 45, endPoint x: 327, endPoint y: 71, distance: 25.7
click at [325, 22] on input "True" at bounding box center [326, 19] width 7 height 6
radio input "true"
click at [324, 96] on input "True" at bounding box center [326, 93] width 7 height 6
radio input "true"
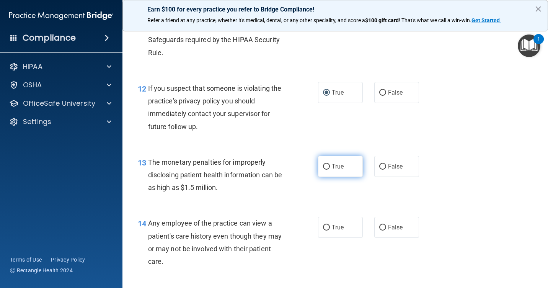
click at [323, 169] on input "True" at bounding box center [326, 167] width 7 height 6
radio input "true"
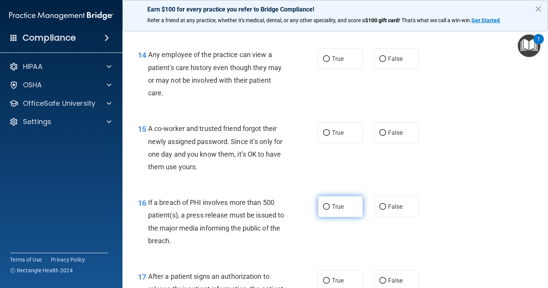
scroll to position [918, 0]
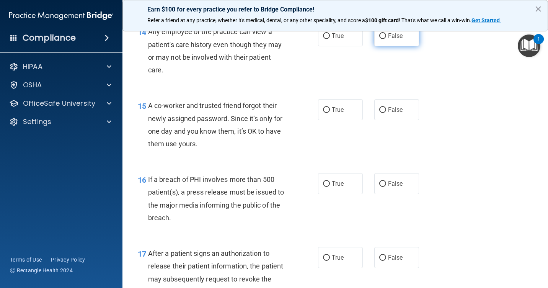
click at [379, 39] on input "False" at bounding box center [382, 36] width 7 height 6
radio input "true"
click at [379, 113] on input "False" at bounding box center [382, 110] width 7 height 6
radio input "true"
click at [323, 187] on input "True" at bounding box center [326, 184] width 7 height 6
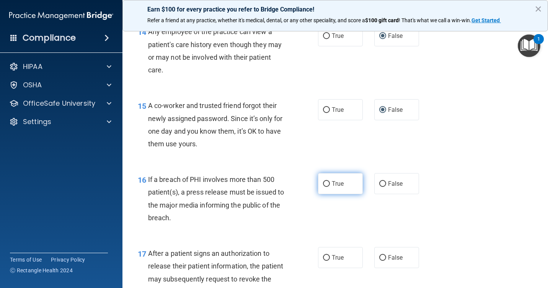
radio input "true"
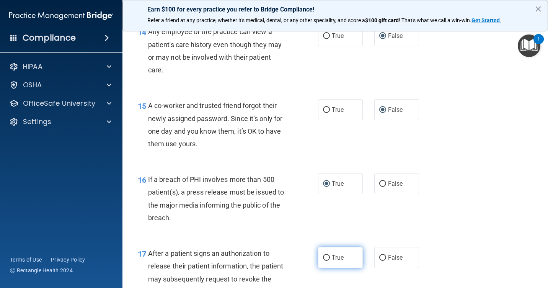
click at [323, 260] on input "True" at bounding box center [326, 258] width 7 height 6
radio input "true"
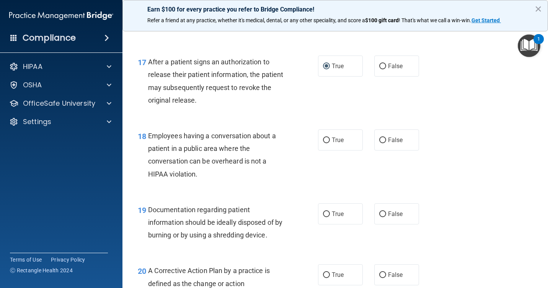
scroll to position [1147, 0]
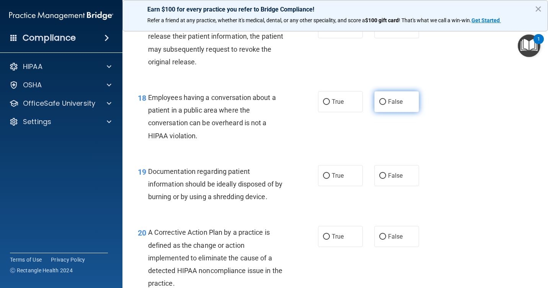
click at [379, 105] on input "False" at bounding box center [382, 102] width 7 height 6
radio input "true"
click at [323, 179] on input "True" at bounding box center [326, 176] width 7 height 6
radio input "true"
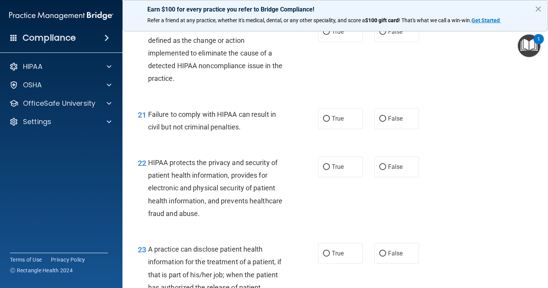
scroll to position [1338, 0]
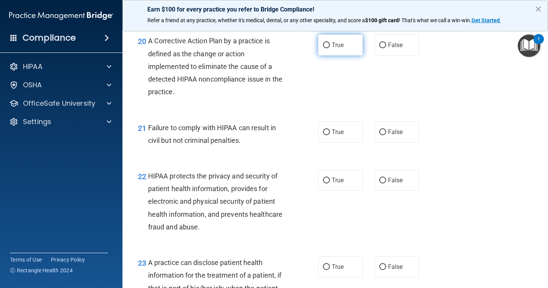
click at [324, 48] on input "True" at bounding box center [326, 45] width 7 height 6
radio input "true"
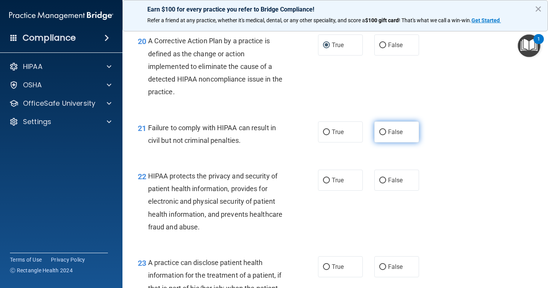
click at [381, 135] on input "False" at bounding box center [382, 132] width 7 height 6
radio input "true"
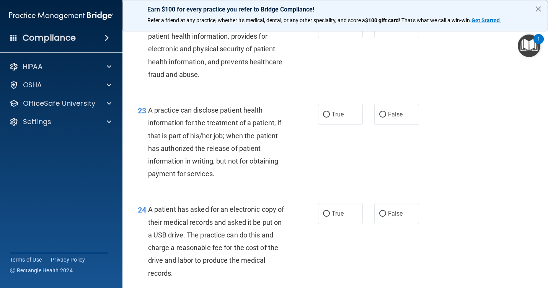
scroll to position [1491, 0]
drag, startPoint x: 325, startPoint y: 53, endPoint x: 323, endPoint y: 58, distance: 5.6
click at [324, 30] on input "True" at bounding box center [326, 27] width 7 height 6
radio input "true"
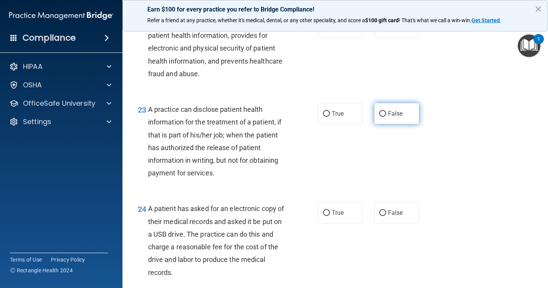
click at [380, 117] on input "False" at bounding box center [382, 114] width 7 height 6
radio input "true"
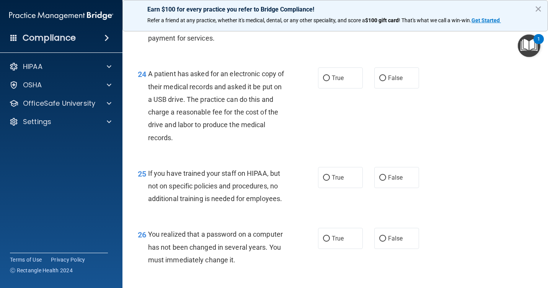
scroll to position [1644, 0]
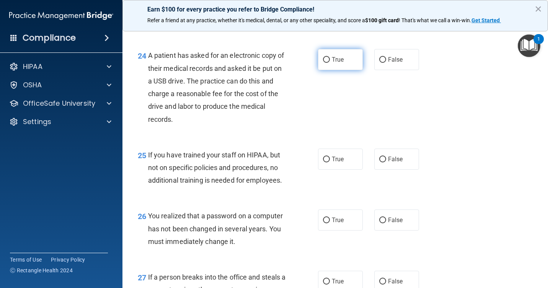
click at [323, 63] on input "True" at bounding box center [326, 60] width 7 height 6
radio input "true"
click at [381, 162] on input "False" at bounding box center [382, 159] width 7 height 6
radio input "true"
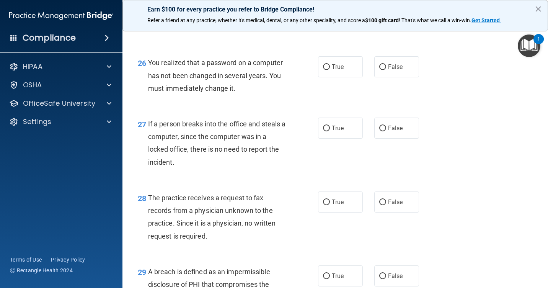
scroll to position [1836, 0]
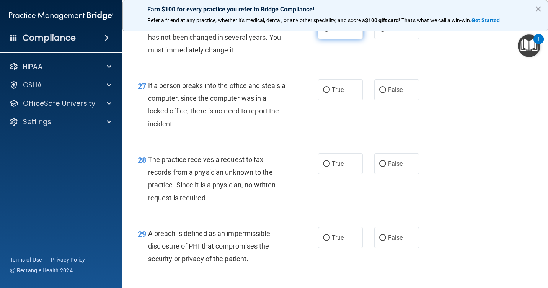
click at [324, 32] on input "True" at bounding box center [326, 29] width 7 height 6
radio input "true"
click at [379, 93] on input "False" at bounding box center [382, 90] width 7 height 6
radio input "true"
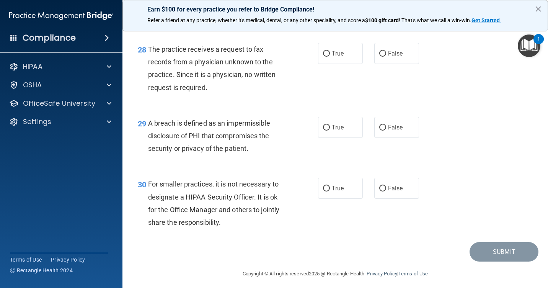
scroll to position [1950, 0]
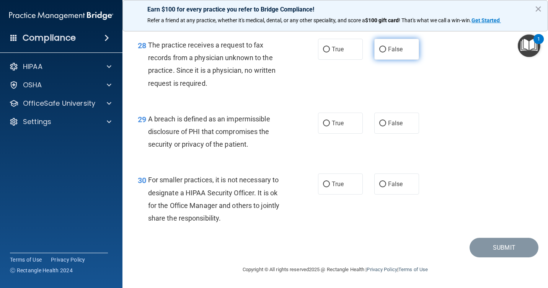
click at [382, 60] on label "False" at bounding box center [396, 49] width 45 height 21
click at [382, 52] on input "False" at bounding box center [382, 50] width 7 height 6
radio input "true"
click at [323, 126] on input "True" at bounding box center [326, 123] width 7 height 6
radio input "true"
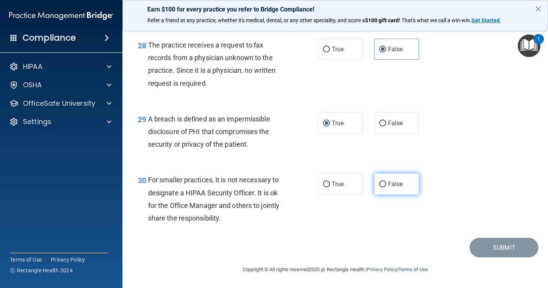
click at [380, 187] on input "False" at bounding box center [382, 184] width 7 height 6
radio input "true"
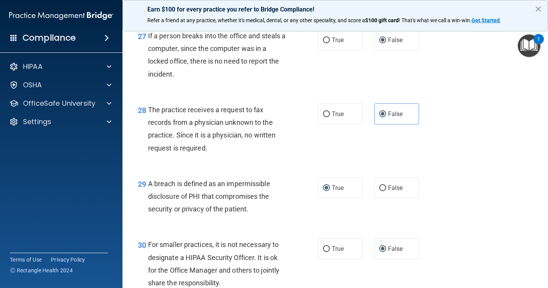
scroll to position [1975, 0]
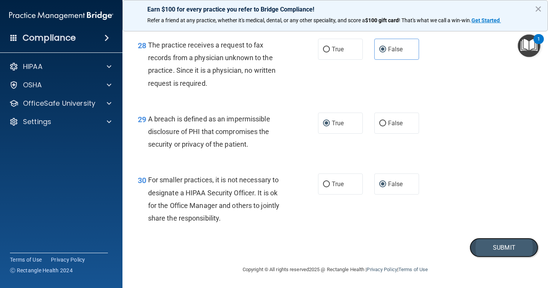
click at [486, 242] on button "Submit" at bounding box center [503, 247] width 69 height 20
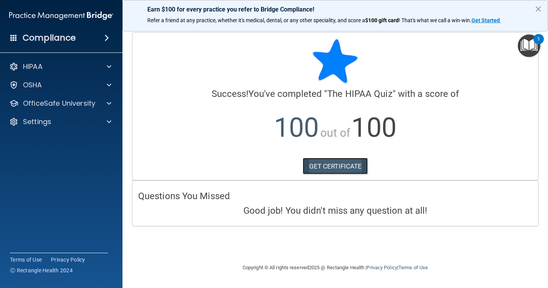
click at [347, 165] on link "GET CERTIFICATE" at bounding box center [334, 166] width 65 height 17
click at [105, 36] on span at bounding box center [106, 37] width 5 height 9
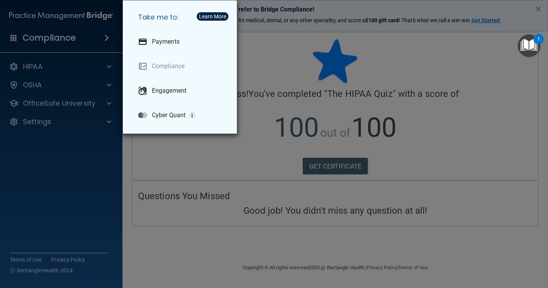
click at [57, 40] on div "Take me to: Payments Compliance Engagement Cyber Quant" at bounding box center [274, 144] width 548 height 288
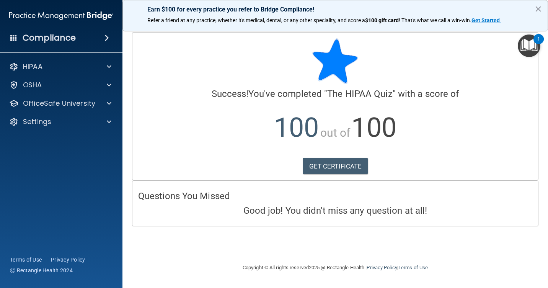
click at [107, 36] on span at bounding box center [106, 37] width 5 height 9
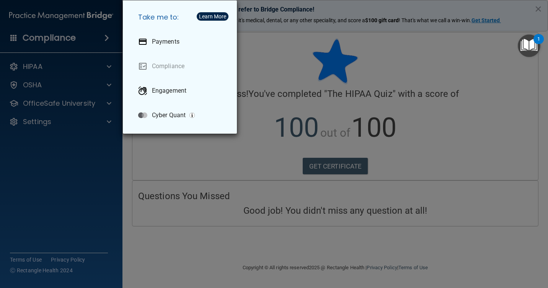
click at [121, 158] on div "Take me to: Payments Compliance Engagement Cyber Quant" at bounding box center [274, 144] width 548 height 288
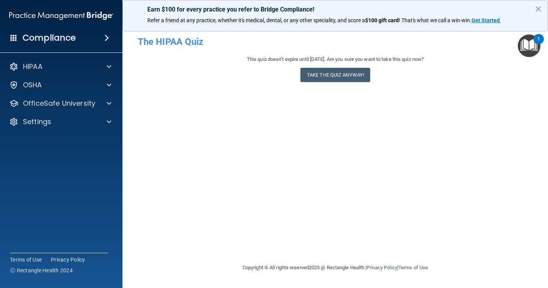
click at [105, 36] on span at bounding box center [106, 37] width 5 height 9
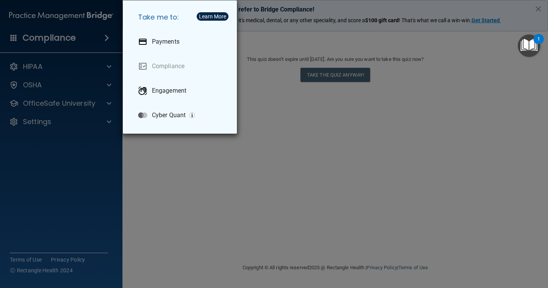
click at [79, 39] on div "Take me to: Payments Compliance Engagement Cyber Quant" at bounding box center [274, 144] width 548 height 288
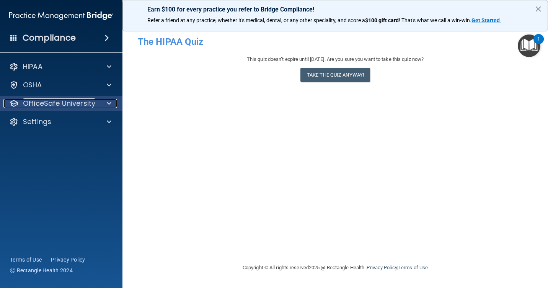
click at [107, 102] on span at bounding box center [109, 103] width 5 height 9
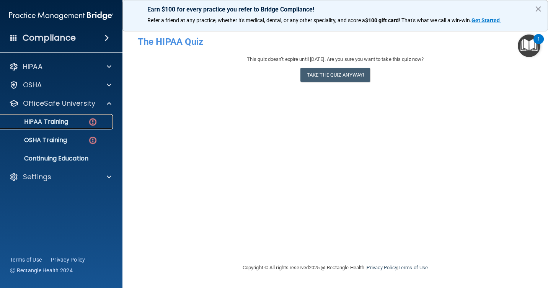
click at [91, 124] on img at bounding box center [93, 122] width 10 height 10
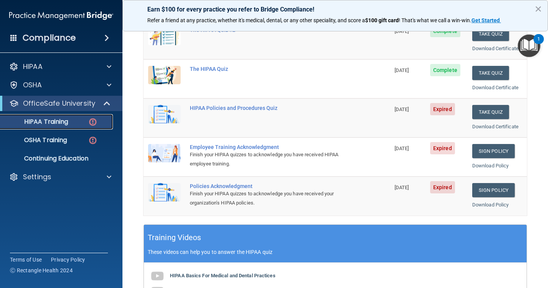
scroll to position [115, 0]
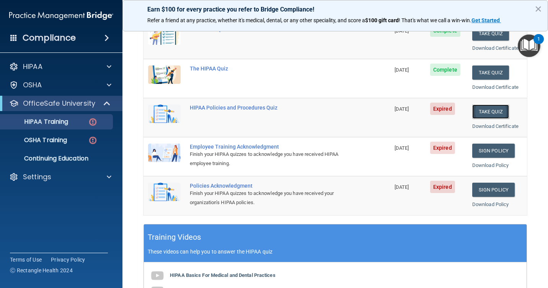
click at [490, 114] on button "Take Quiz" at bounding box center [490, 111] width 37 height 14
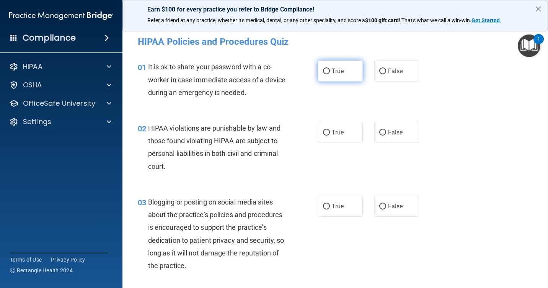
drag, startPoint x: 321, startPoint y: 71, endPoint x: 322, endPoint y: 76, distance: 5.5
click at [323, 71] on input "True" at bounding box center [326, 71] width 7 height 6
radio input "true"
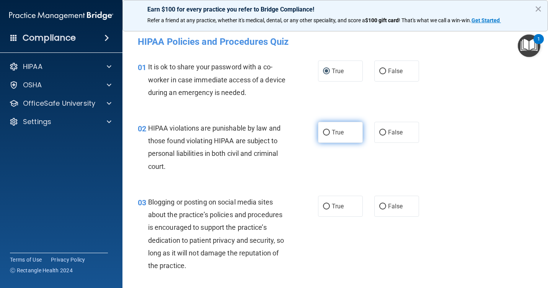
click at [324, 132] on input "True" at bounding box center [326, 133] width 7 height 6
radio input "true"
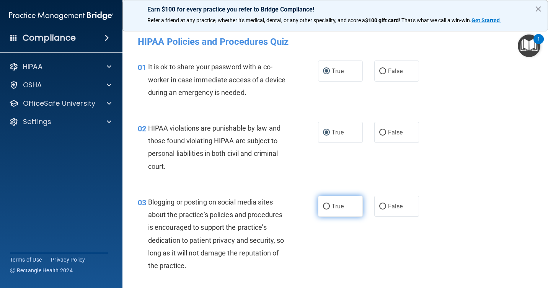
click at [323, 207] on input "True" at bounding box center [326, 206] width 7 height 6
radio input "true"
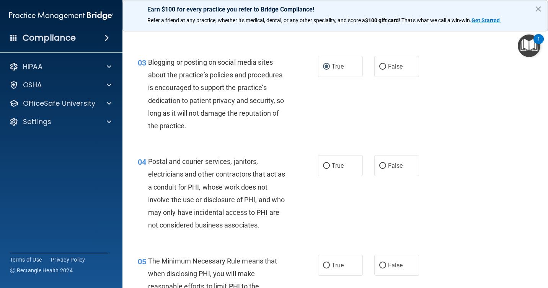
scroll to position [153, 0]
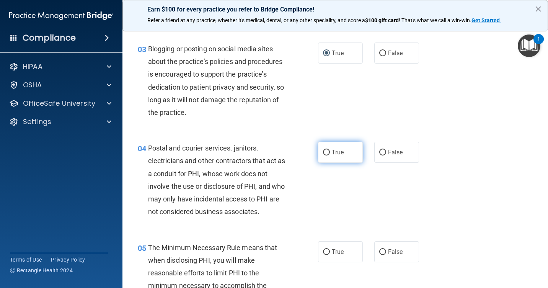
drag, startPoint x: 325, startPoint y: 148, endPoint x: 327, endPoint y: 155, distance: 7.0
click at [325, 150] on input "True" at bounding box center [326, 153] width 7 height 6
radio input "true"
click at [323, 250] on input "True" at bounding box center [326, 252] width 7 height 6
radio input "true"
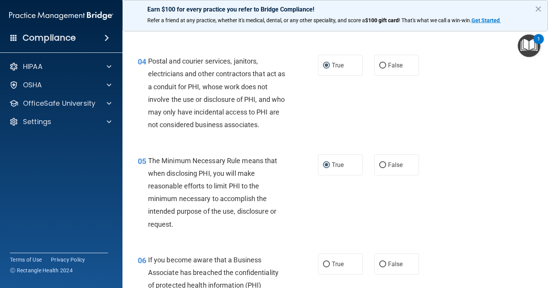
scroll to position [268, 0]
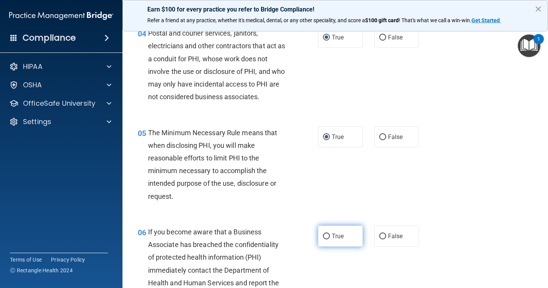
click at [323, 235] on input "True" at bounding box center [326, 236] width 7 height 6
radio input "true"
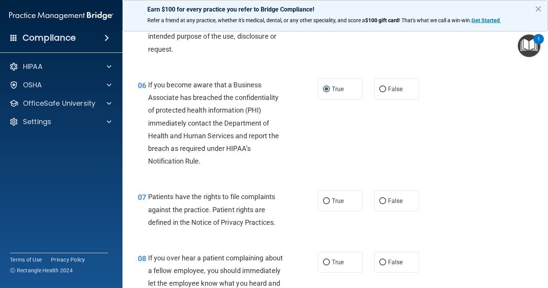
scroll to position [421, 0]
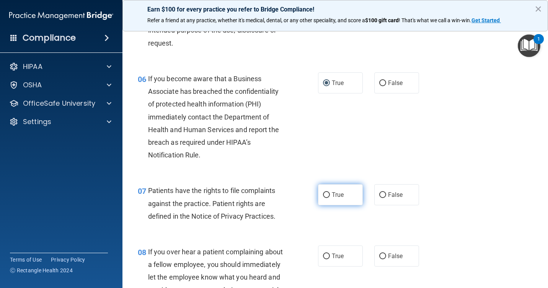
click at [323, 194] on input "True" at bounding box center [326, 195] width 7 height 6
radio input "true"
click at [324, 254] on input "True" at bounding box center [326, 256] width 7 height 6
radio input "true"
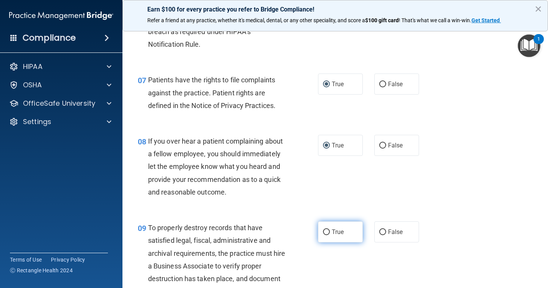
scroll to position [535, 0]
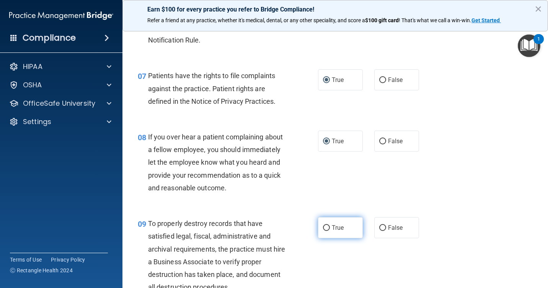
click at [325, 227] on input "True" at bounding box center [326, 228] width 7 height 6
radio input "true"
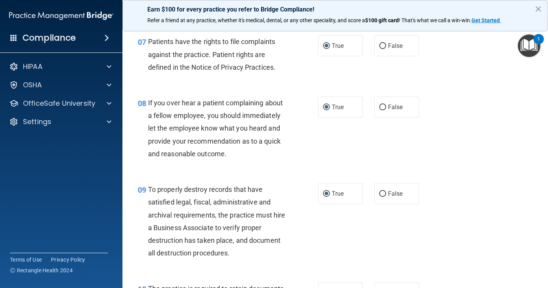
scroll to position [650, 0]
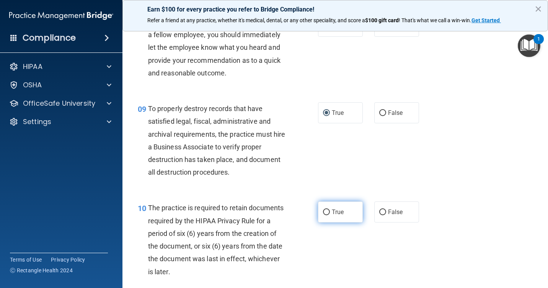
click at [326, 211] on input "True" at bounding box center [326, 212] width 7 height 6
radio input "true"
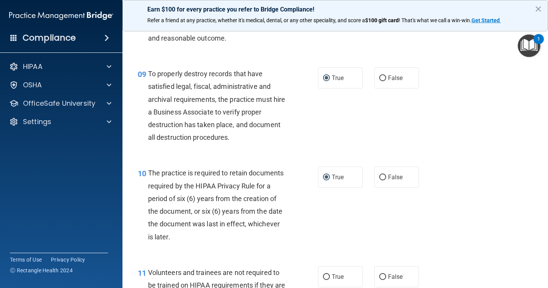
scroll to position [803, 0]
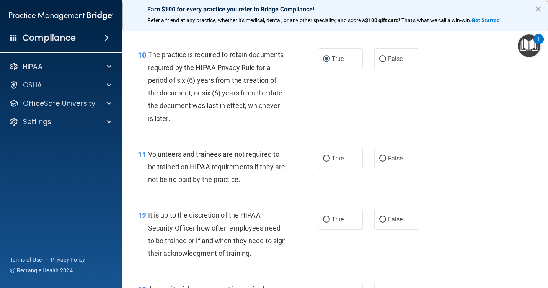
drag, startPoint x: 323, startPoint y: 158, endPoint x: 329, endPoint y: 170, distance: 13.7
click at [323, 158] on input "True" at bounding box center [326, 159] width 7 height 6
radio input "true"
click at [325, 216] on input "True" at bounding box center [326, 219] width 7 height 6
radio input "true"
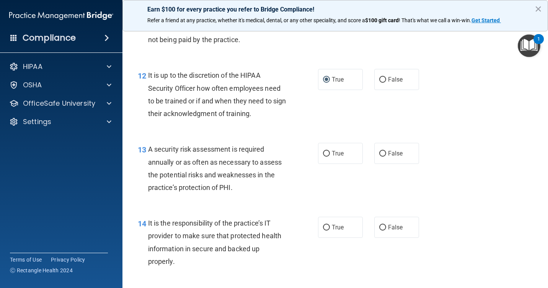
scroll to position [956, 0]
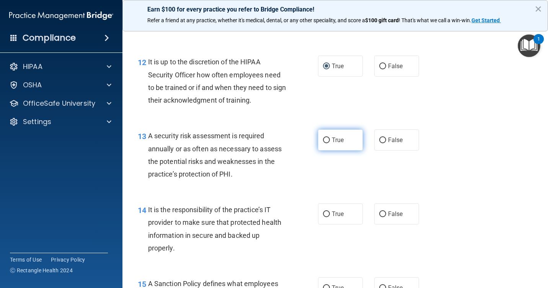
click at [332, 140] on span "True" at bounding box center [338, 139] width 12 height 7
click at [330, 140] on input "True" at bounding box center [326, 140] width 7 height 6
radio input "true"
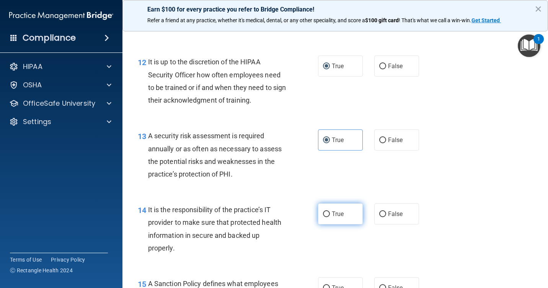
click at [332, 211] on span "True" at bounding box center [338, 213] width 12 height 7
click at [330, 211] on input "True" at bounding box center [326, 214] width 7 height 6
radio input "true"
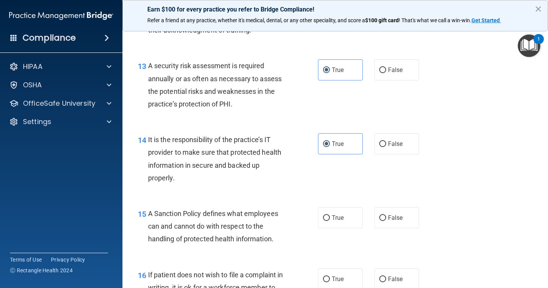
scroll to position [1033, 0]
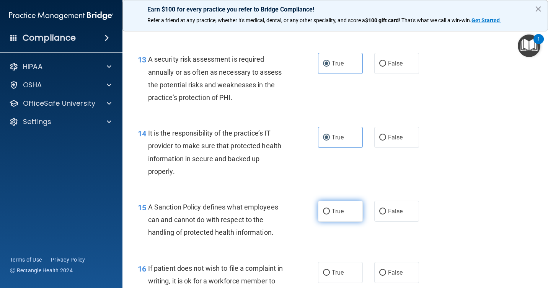
click at [327, 210] on label "True" at bounding box center [340, 210] width 45 height 21
click at [327, 210] on input "True" at bounding box center [326, 211] width 7 height 6
radio input "true"
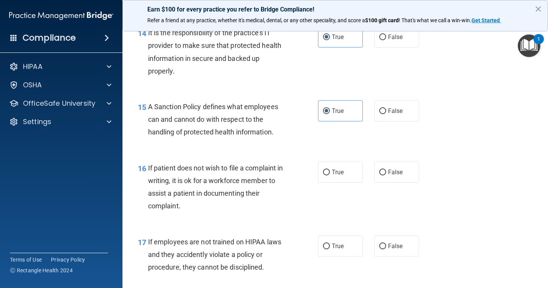
scroll to position [1147, 0]
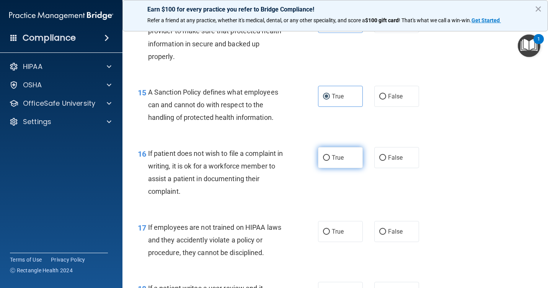
click at [337, 158] on span "True" at bounding box center [338, 157] width 12 height 7
click at [330, 158] on input "True" at bounding box center [326, 158] width 7 height 6
radio input "true"
click at [333, 230] on span "True" at bounding box center [338, 231] width 12 height 7
click at [330, 230] on input "True" at bounding box center [326, 232] width 7 height 6
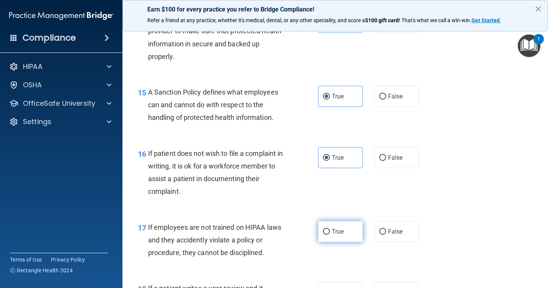
radio input "true"
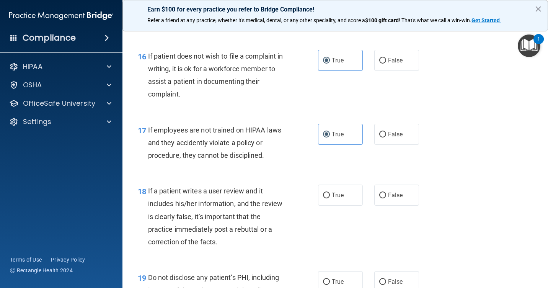
scroll to position [1262, 0]
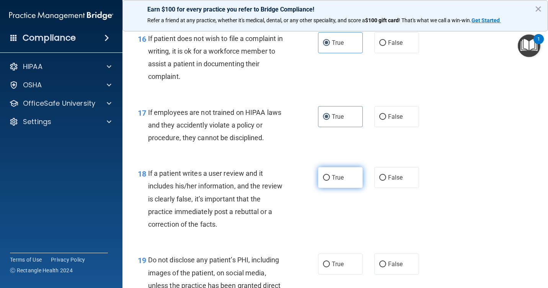
click at [335, 176] on span "True" at bounding box center [338, 177] width 12 height 7
click at [330, 176] on input "True" at bounding box center [326, 178] width 7 height 6
radio input "true"
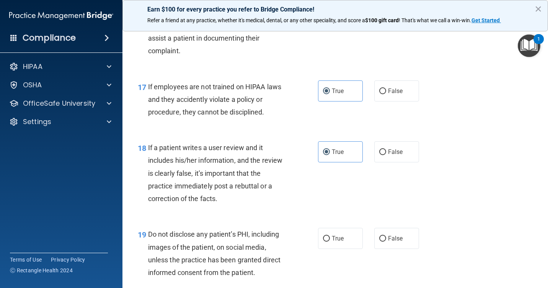
scroll to position [1338, 0]
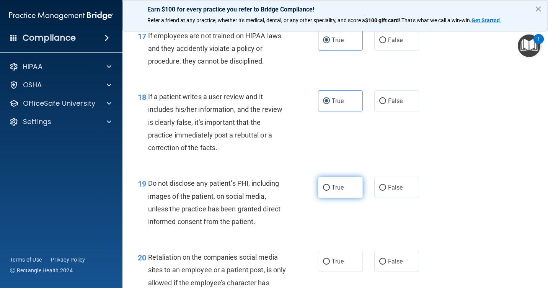
click at [341, 189] on span "True" at bounding box center [338, 187] width 12 height 7
click at [330, 189] on input "True" at bounding box center [326, 188] width 7 height 6
radio input "true"
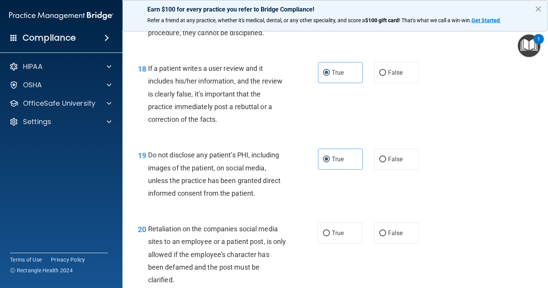
scroll to position [1415, 0]
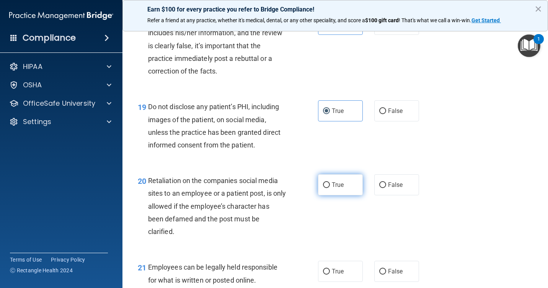
click at [338, 184] on span "True" at bounding box center [338, 184] width 12 height 7
click at [330, 184] on input "True" at bounding box center [326, 185] width 7 height 6
radio input "true"
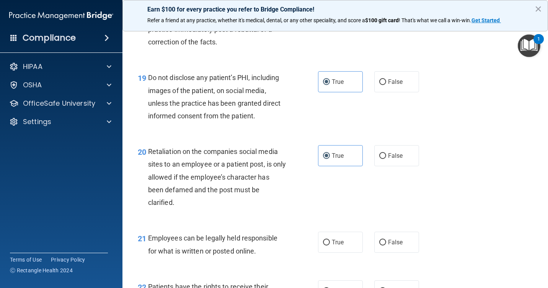
scroll to position [1530, 0]
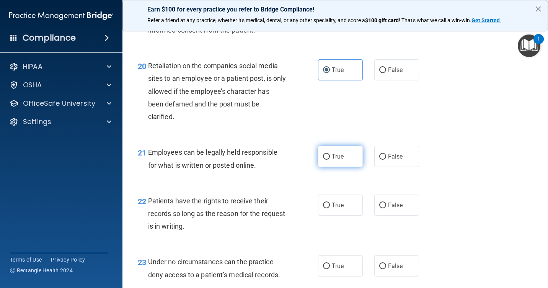
drag, startPoint x: 336, startPoint y: 154, endPoint x: 336, endPoint y: 158, distance: 4.2
click at [336, 154] on span "True" at bounding box center [338, 156] width 12 height 7
click at [330, 154] on input "True" at bounding box center [326, 157] width 7 height 6
radio input "true"
click at [327, 206] on label "True" at bounding box center [340, 204] width 45 height 21
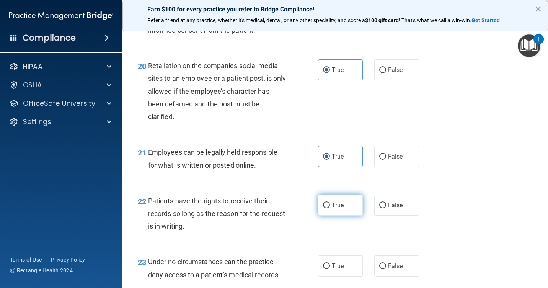
click at [327, 206] on input "True" at bounding box center [326, 205] width 7 height 6
radio input "true"
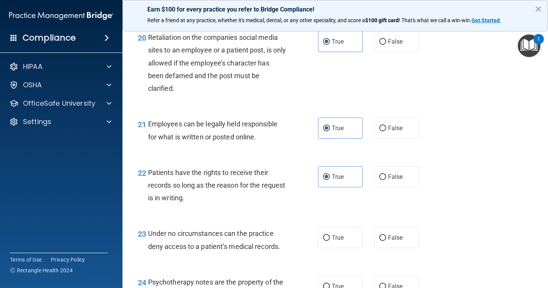
scroll to position [1606, 0]
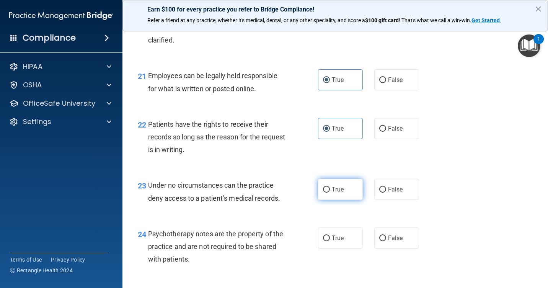
click at [344, 190] on label "True" at bounding box center [340, 189] width 45 height 21
click at [330, 190] on input "True" at bounding box center [326, 190] width 7 height 6
radio input "true"
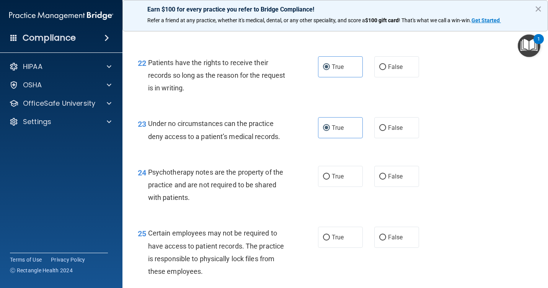
scroll to position [1683, 0]
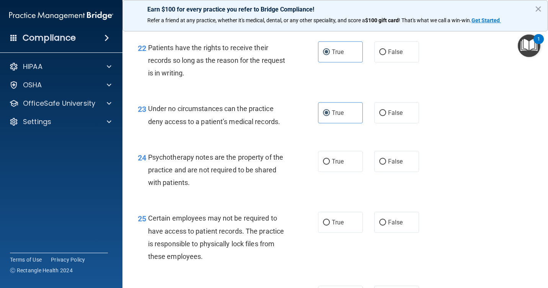
drag, startPoint x: 343, startPoint y: 162, endPoint x: 345, endPoint y: 182, distance: 19.6
click at [343, 164] on label "True" at bounding box center [340, 161] width 45 height 21
click at [330, 164] on input "True" at bounding box center [326, 162] width 7 height 6
radio input "true"
click at [340, 223] on span "True" at bounding box center [338, 221] width 12 height 7
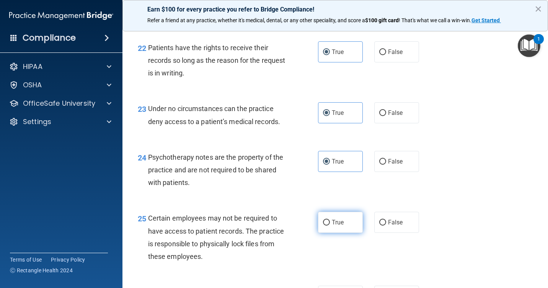
click at [330, 223] on input "True" at bounding box center [326, 223] width 7 height 6
radio input "true"
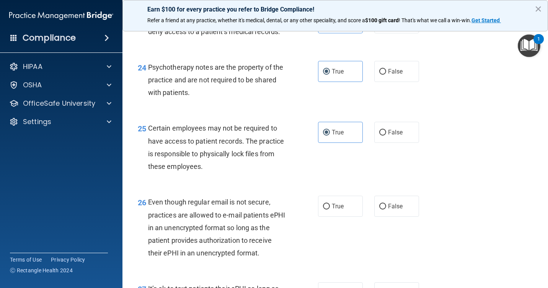
scroll to position [1797, 0]
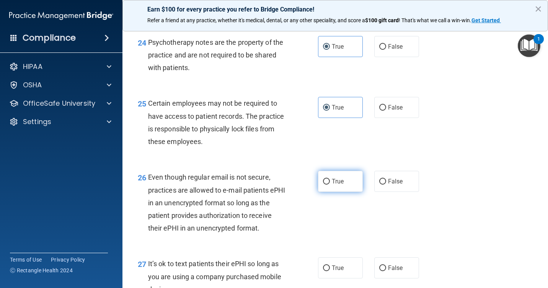
drag, startPoint x: 349, startPoint y: 182, endPoint x: 348, endPoint y: 192, distance: 10.1
click at [348, 182] on label "True" at bounding box center [340, 181] width 45 height 21
click at [330, 182] on input "True" at bounding box center [326, 182] width 7 height 6
radio input "true"
click at [325, 264] on label "True" at bounding box center [340, 267] width 45 height 21
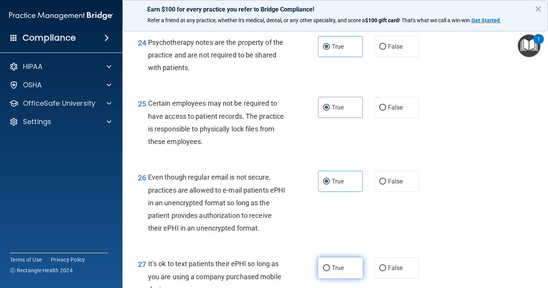
click at [325, 265] on input "True" at bounding box center [326, 268] width 7 height 6
radio input "true"
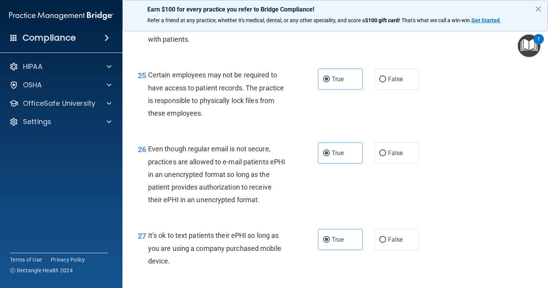
scroll to position [1950, 0]
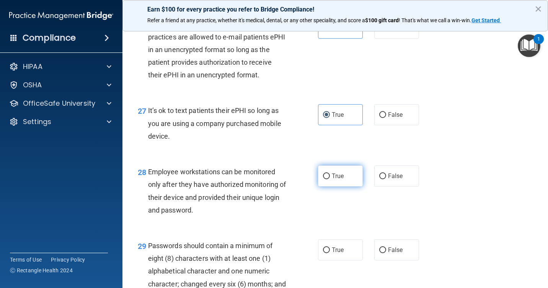
drag, startPoint x: 340, startPoint y: 180, endPoint x: 340, endPoint y: 200, distance: 20.3
click at [340, 181] on label "True" at bounding box center [340, 175] width 45 height 21
click at [330, 179] on input "True" at bounding box center [326, 176] width 7 height 6
radio input "true"
click at [339, 246] on label "True" at bounding box center [340, 249] width 45 height 21
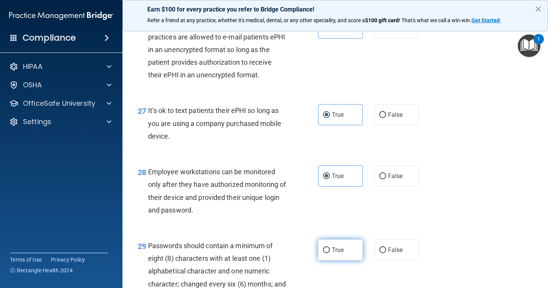
click at [330, 247] on input "True" at bounding box center [326, 250] width 7 height 6
radio input "true"
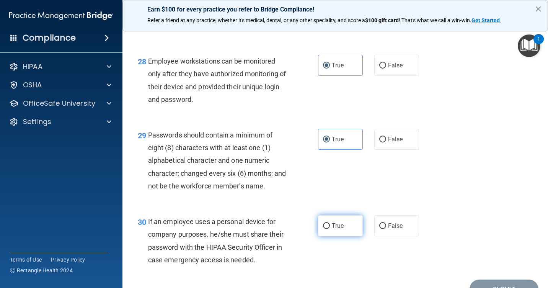
scroll to position [2065, 0]
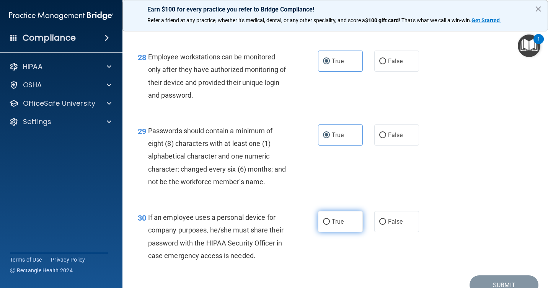
click at [339, 225] on label "True" at bounding box center [340, 221] width 45 height 21
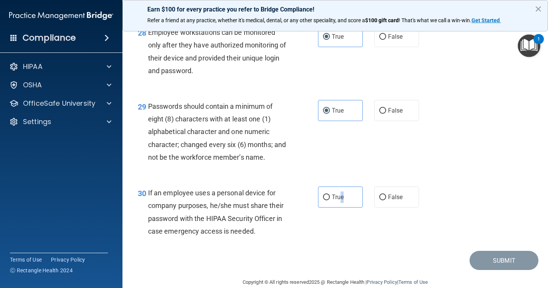
scroll to position [2115, 0]
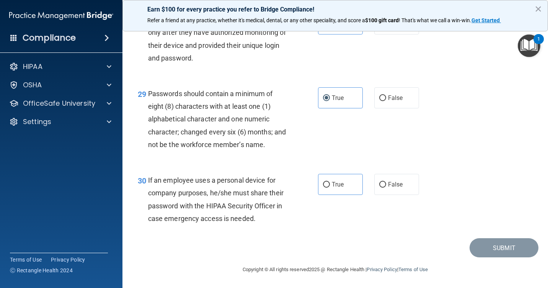
click at [372, 218] on div "30 If an employee uses a personal device for company purposes, he/she must shar…" at bounding box center [335, 201] width 406 height 74
click at [328, 174] on label "True" at bounding box center [340, 184] width 45 height 21
click at [328, 182] on input "True" at bounding box center [326, 185] width 7 height 6
radio input "true"
click at [486, 244] on button "Submit" at bounding box center [503, 248] width 69 height 20
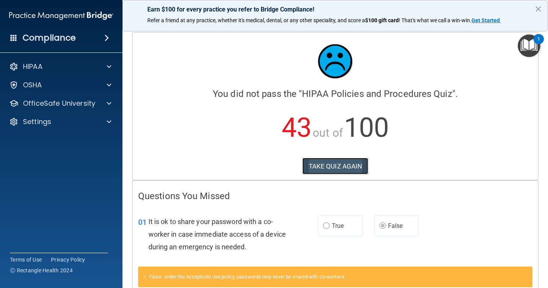
click at [344, 163] on button "TAKE QUIZ AGAIN" at bounding box center [335, 166] width 66 height 17
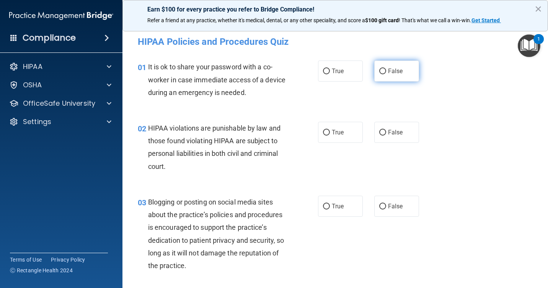
click at [380, 70] on input "False" at bounding box center [382, 71] width 7 height 6
radio input "true"
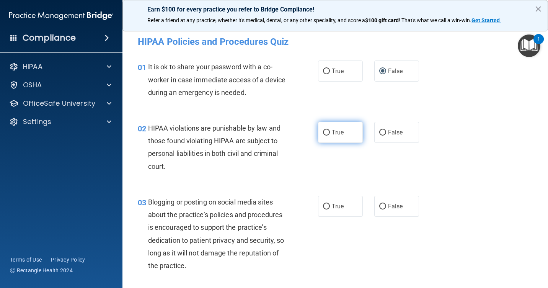
click at [323, 131] on input "True" at bounding box center [326, 133] width 7 height 6
radio input "true"
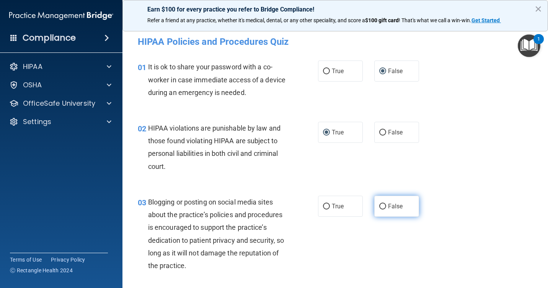
click at [382, 207] on input "False" at bounding box center [382, 206] width 7 height 6
radio input "true"
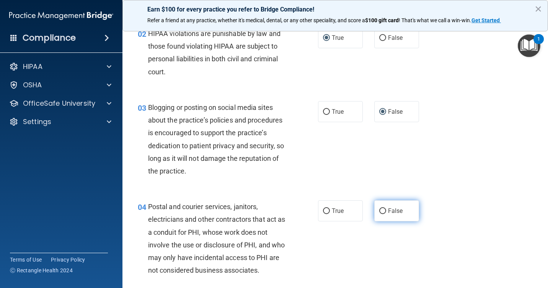
scroll to position [115, 0]
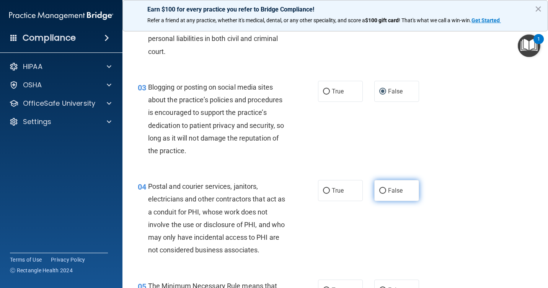
click at [381, 193] on input "False" at bounding box center [382, 191] width 7 height 6
radio input "true"
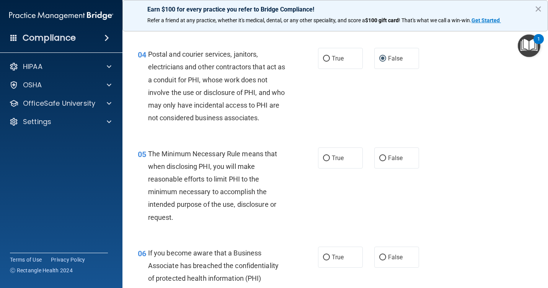
scroll to position [268, 0]
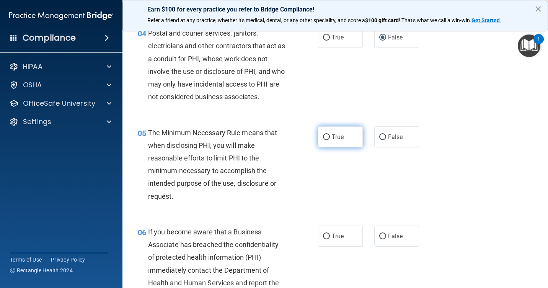
click at [328, 139] on label "True" at bounding box center [340, 136] width 45 height 21
click at [328, 139] on input "True" at bounding box center [326, 137] width 7 height 6
radio input "true"
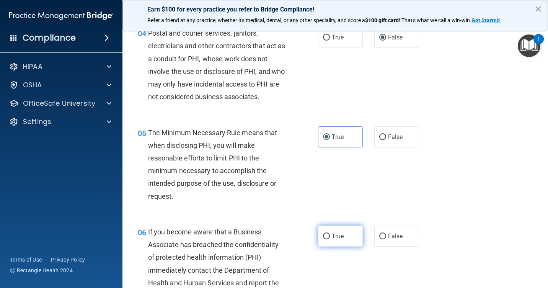
click at [337, 239] on span "True" at bounding box center [338, 235] width 12 height 7
click at [330, 239] on input "True" at bounding box center [326, 236] width 7 height 6
radio input "true"
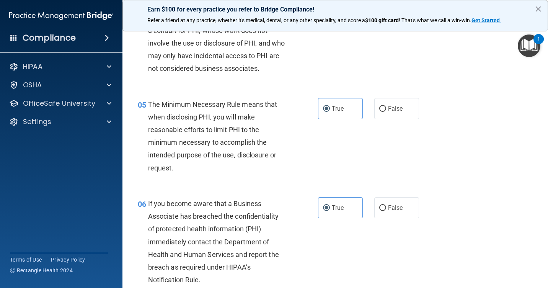
scroll to position [382, 0]
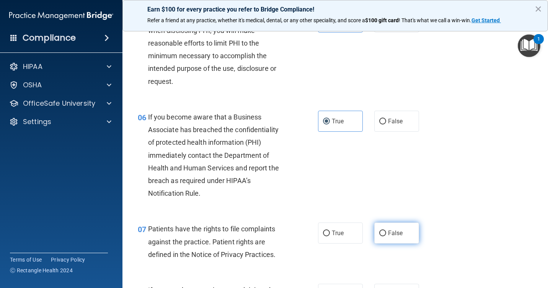
click at [388, 236] on span "False" at bounding box center [395, 232] width 15 height 7
click at [386, 236] on input "False" at bounding box center [382, 233] width 7 height 6
radio input "true"
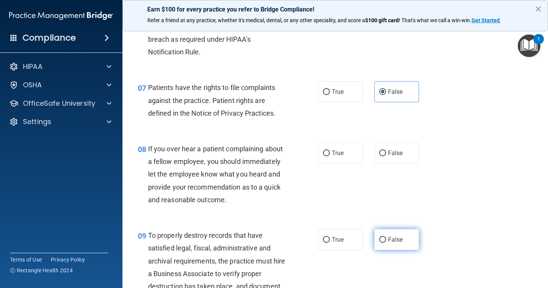
scroll to position [535, 0]
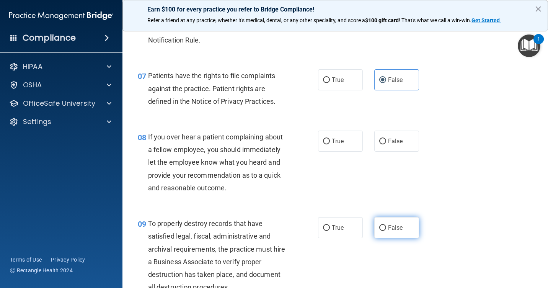
click at [384, 231] on label "False" at bounding box center [396, 227] width 45 height 21
click at [384, 231] on input "False" at bounding box center [382, 228] width 7 height 6
radio input "true"
click at [379, 143] on input "False" at bounding box center [382, 141] width 7 height 6
radio input "true"
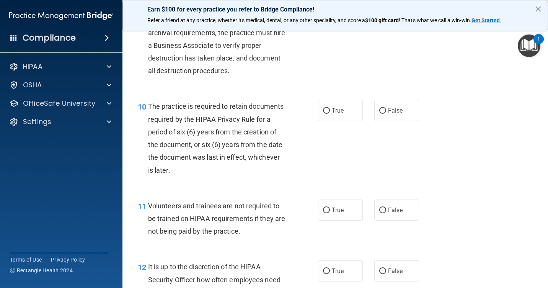
scroll to position [765, 0]
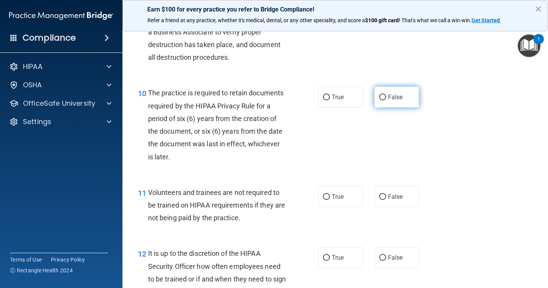
click at [390, 95] on span "False" at bounding box center [395, 96] width 15 height 7
click at [386, 95] on input "False" at bounding box center [382, 97] width 7 height 6
radio input "true"
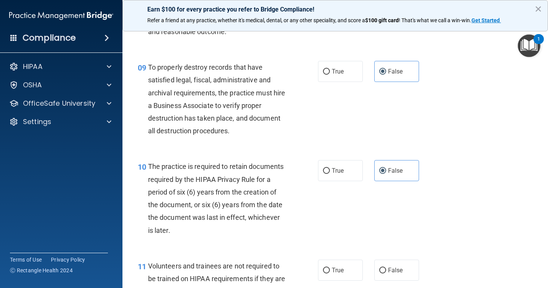
scroll to position [688, 0]
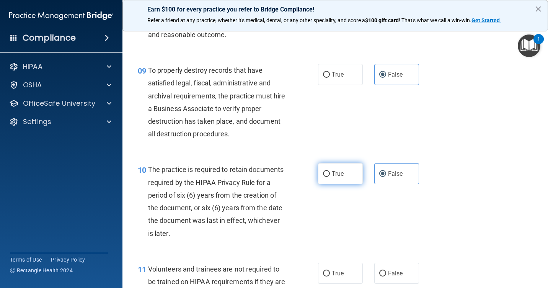
click at [328, 174] on label "True" at bounding box center [340, 173] width 45 height 21
click at [328, 174] on input "True" at bounding box center [326, 174] width 7 height 6
radio input "true"
radio input "false"
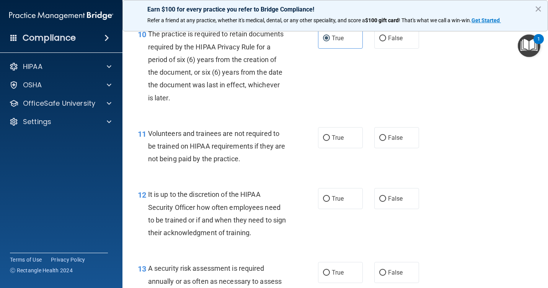
scroll to position [841, 0]
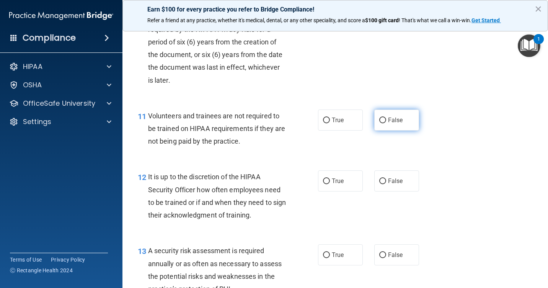
click at [379, 121] on input "False" at bounding box center [382, 120] width 7 height 6
radio input "true"
click at [376, 177] on label "False" at bounding box center [396, 180] width 45 height 21
click at [379, 178] on input "False" at bounding box center [382, 181] width 7 height 6
radio input "true"
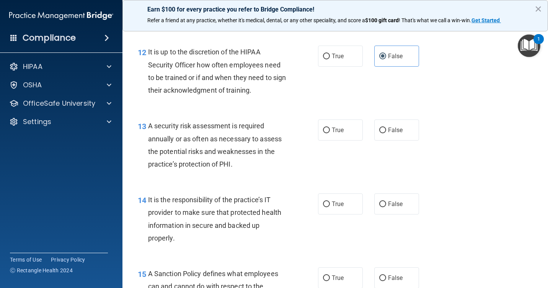
scroll to position [994, 0]
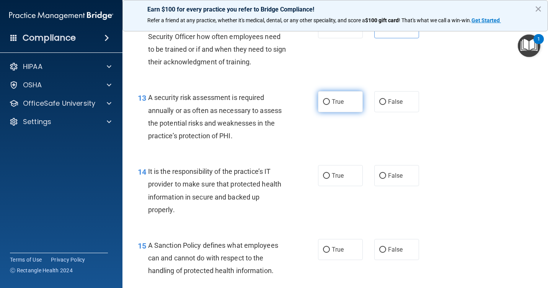
click at [325, 101] on input "True" at bounding box center [326, 102] width 7 height 6
radio input "true"
click at [382, 174] on input "False" at bounding box center [382, 176] width 7 height 6
radio input "true"
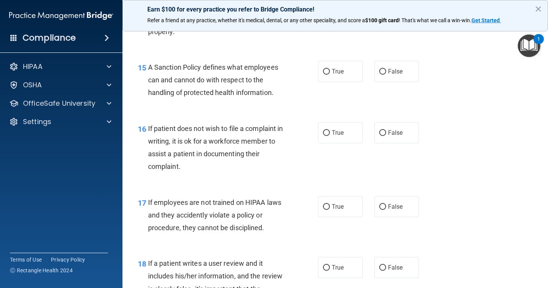
scroll to position [1185, 0]
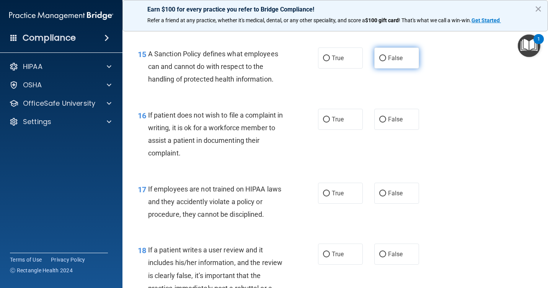
click at [379, 55] on input "False" at bounding box center [382, 58] width 7 height 6
radio input "true"
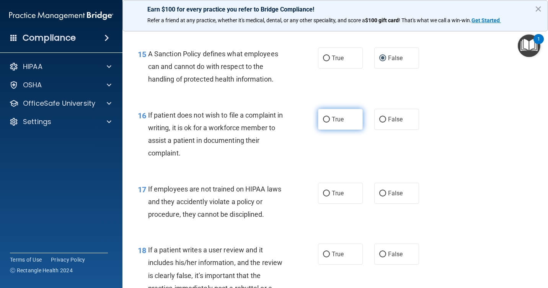
click at [327, 120] on label "True" at bounding box center [340, 119] width 45 height 21
click at [327, 120] on input "True" at bounding box center [326, 120] width 7 height 6
radio input "true"
click at [383, 191] on label "False" at bounding box center [396, 192] width 45 height 21
click at [383, 191] on input "False" at bounding box center [382, 193] width 7 height 6
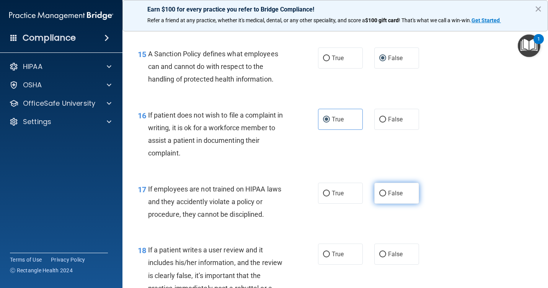
radio input "true"
click at [379, 253] on input "False" at bounding box center [382, 254] width 7 height 6
radio input "true"
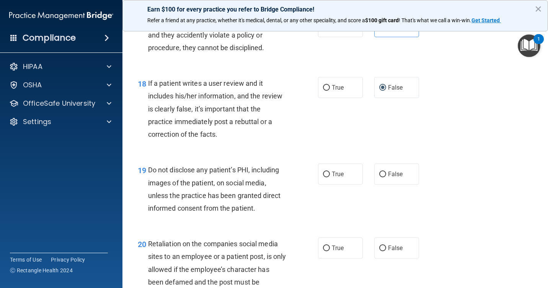
scroll to position [1338, 0]
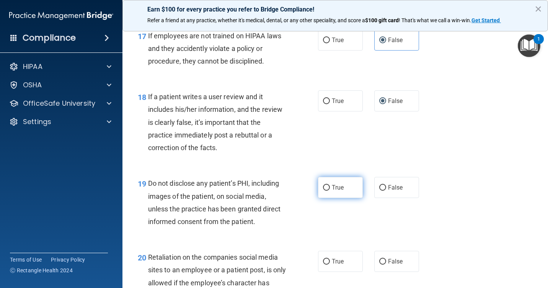
click at [332, 189] on span "True" at bounding box center [338, 187] width 12 height 7
click at [330, 189] on input "True" at bounding box center [326, 188] width 7 height 6
radio input "true"
click at [379, 260] on input "False" at bounding box center [382, 262] width 7 height 6
radio input "true"
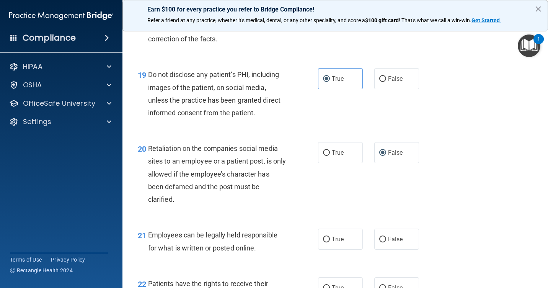
scroll to position [1530, 0]
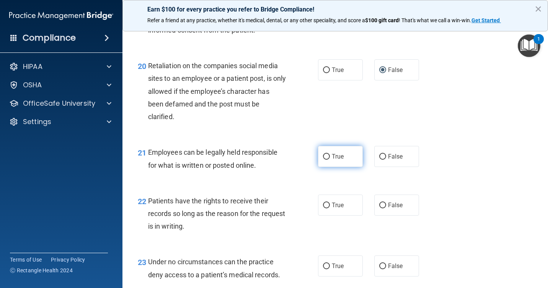
click at [327, 158] on input "True" at bounding box center [326, 157] width 7 height 6
radio input "true"
click at [382, 204] on input "False" at bounding box center [382, 205] width 7 height 6
radio input "true"
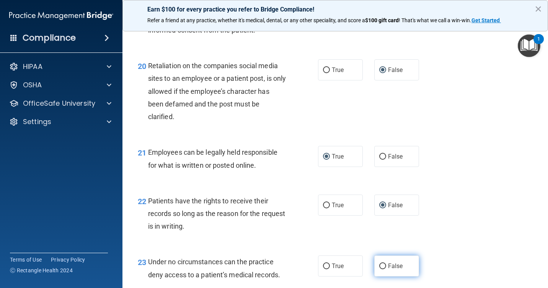
click at [379, 265] on input "False" at bounding box center [382, 266] width 7 height 6
radio input "true"
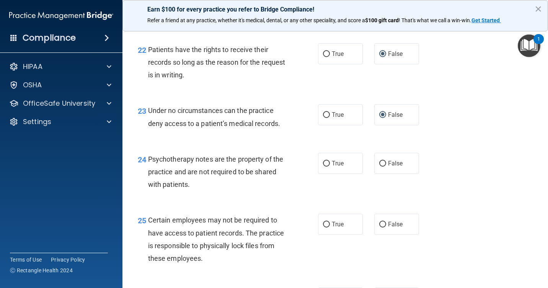
scroll to position [1683, 0]
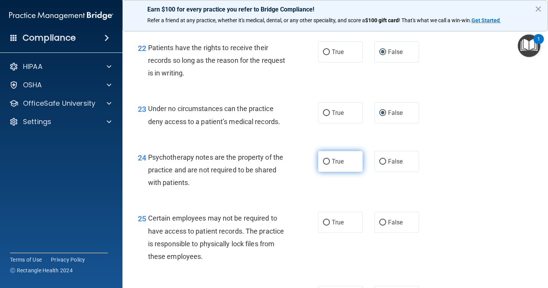
click at [323, 163] on input "True" at bounding box center [326, 162] width 7 height 6
radio input "true"
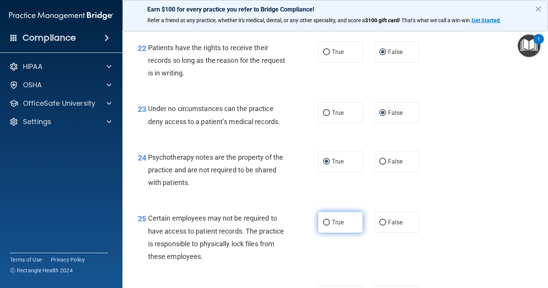
click at [336, 224] on span "True" at bounding box center [338, 221] width 12 height 7
click at [330, 224] on input "True" at bounding box center [326, 223] width 7 height 6
radio input "true"
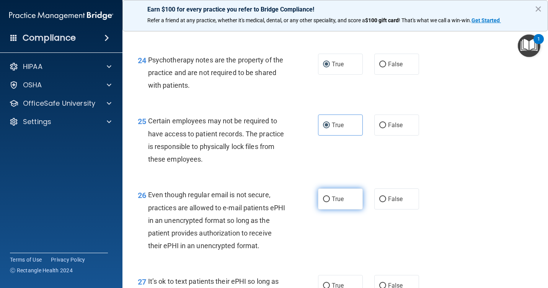
scroll to position [1797, 0]
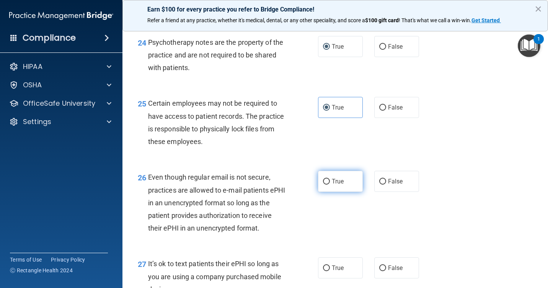
click at [325, 184] on input "True" at bounding box center [326, 182] width 7 height 6
radio input "true"
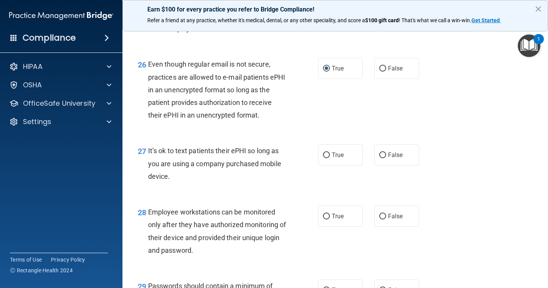
scroll to position [1912, 0]
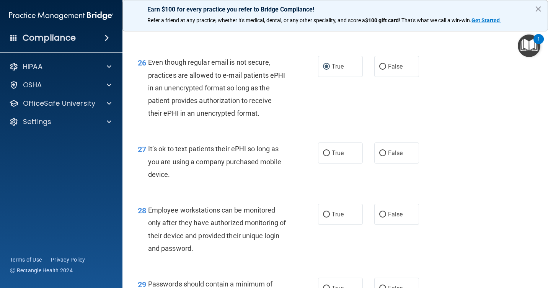
drag, startPoint x: 379, startPoint y: 152, endPoint x: 382, endPoint y: 171, distance: 19.4
click at [379, 153] on input "False" at bounding box center [382, 153] width 7 height 6
radio input "true"
click at [384, 217] on label "False" at bounding box center [396, 213] width 45 height 21
click at [384, 217] on input "False" at bounding box center [382, 214] width 7 height 6
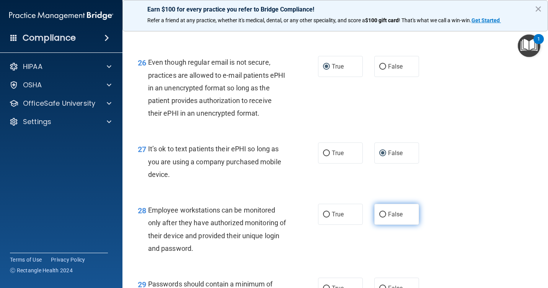
radio input "true"
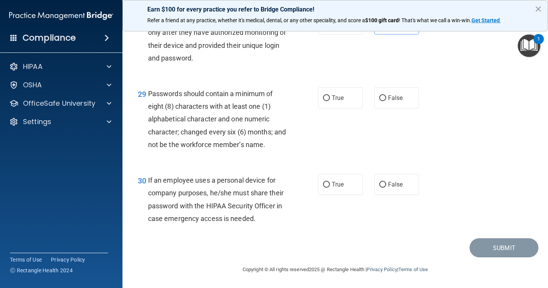
scroll to position [2115, 0]
click at [388, 180] on span "False" at bounding box center [395, 183] width 15 height 7
click at [386, 182] on input "False" at bounding box center [382, 185] width 7 height 6
radio input "true"
click at [332, 94] on span "True" at bounding box center [338, 97] width 12 height 7
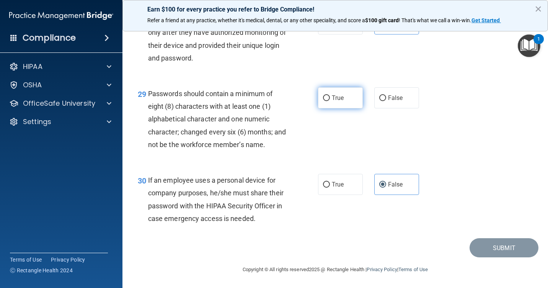
click at [329, 95] on input "True" at bounding box center [326, 98] width 7 height 6
radio input "true"
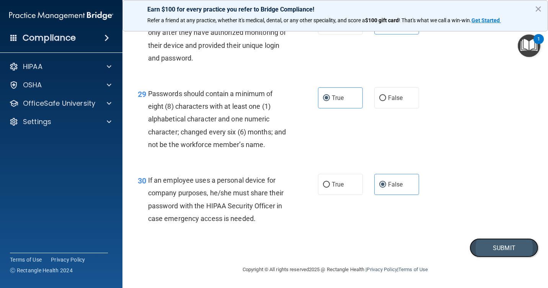
click at [487, 246] on button "Submit" at bounding box center [503, 248] width 69 height 20
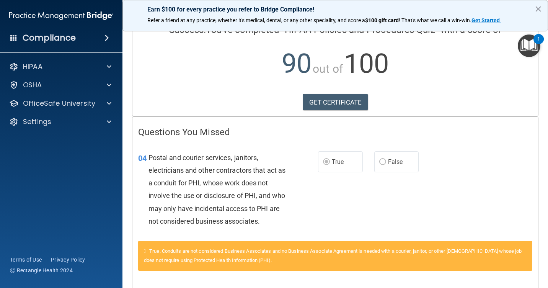
scroll to position [56, 0]
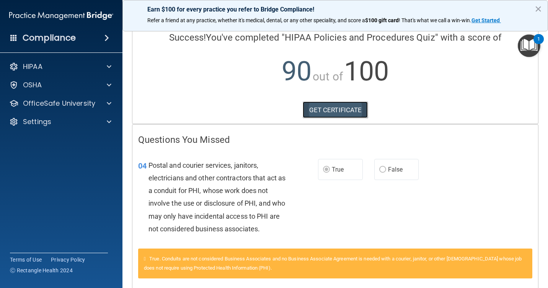
click at [331, 110] on link "GET CERTIFICATE" at bounding box center [334, 109] width 65 height 17
